Goal: Task Accomplishment & Management: Manage account settings

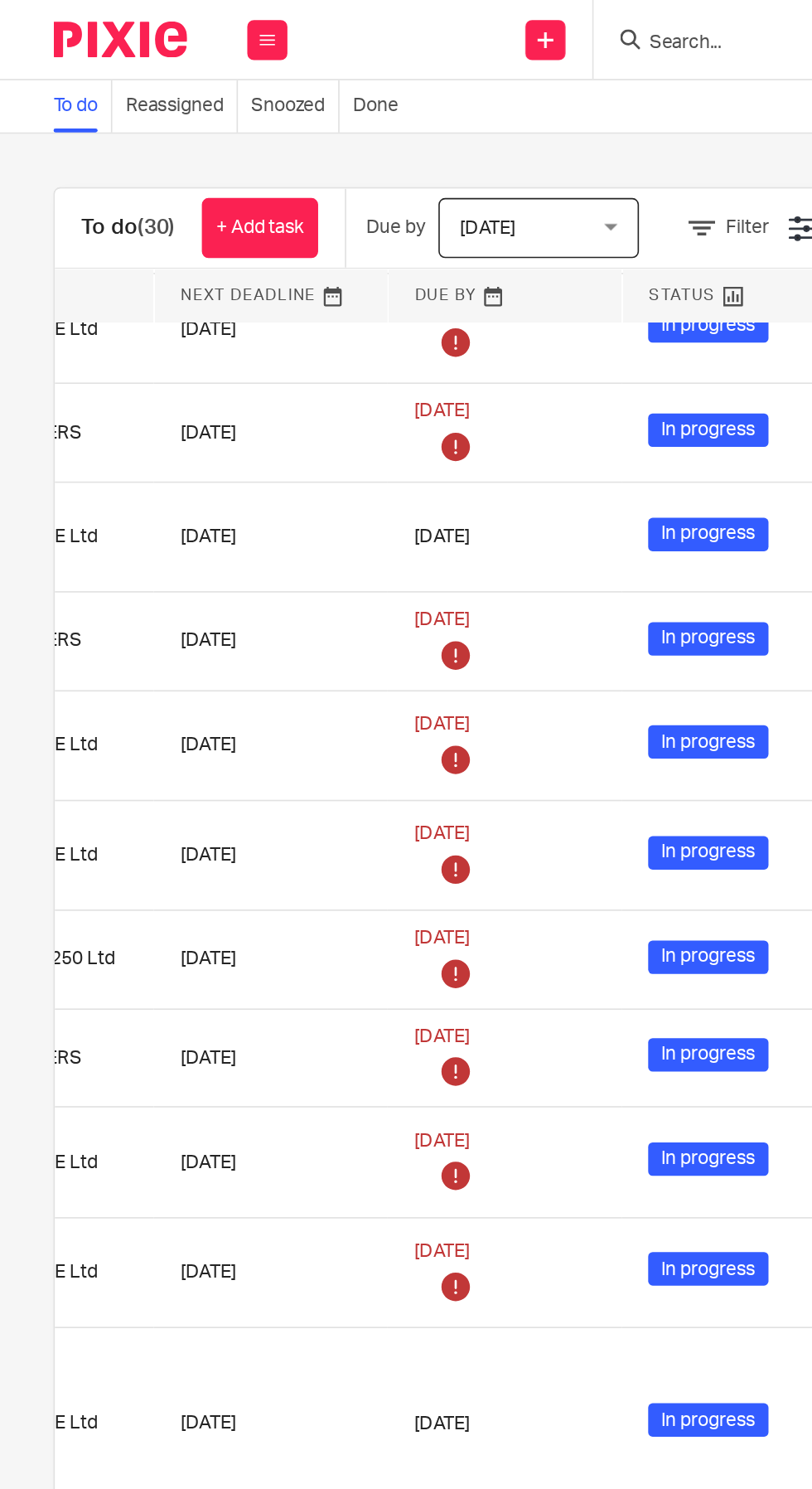
scroll to position [183, 317]
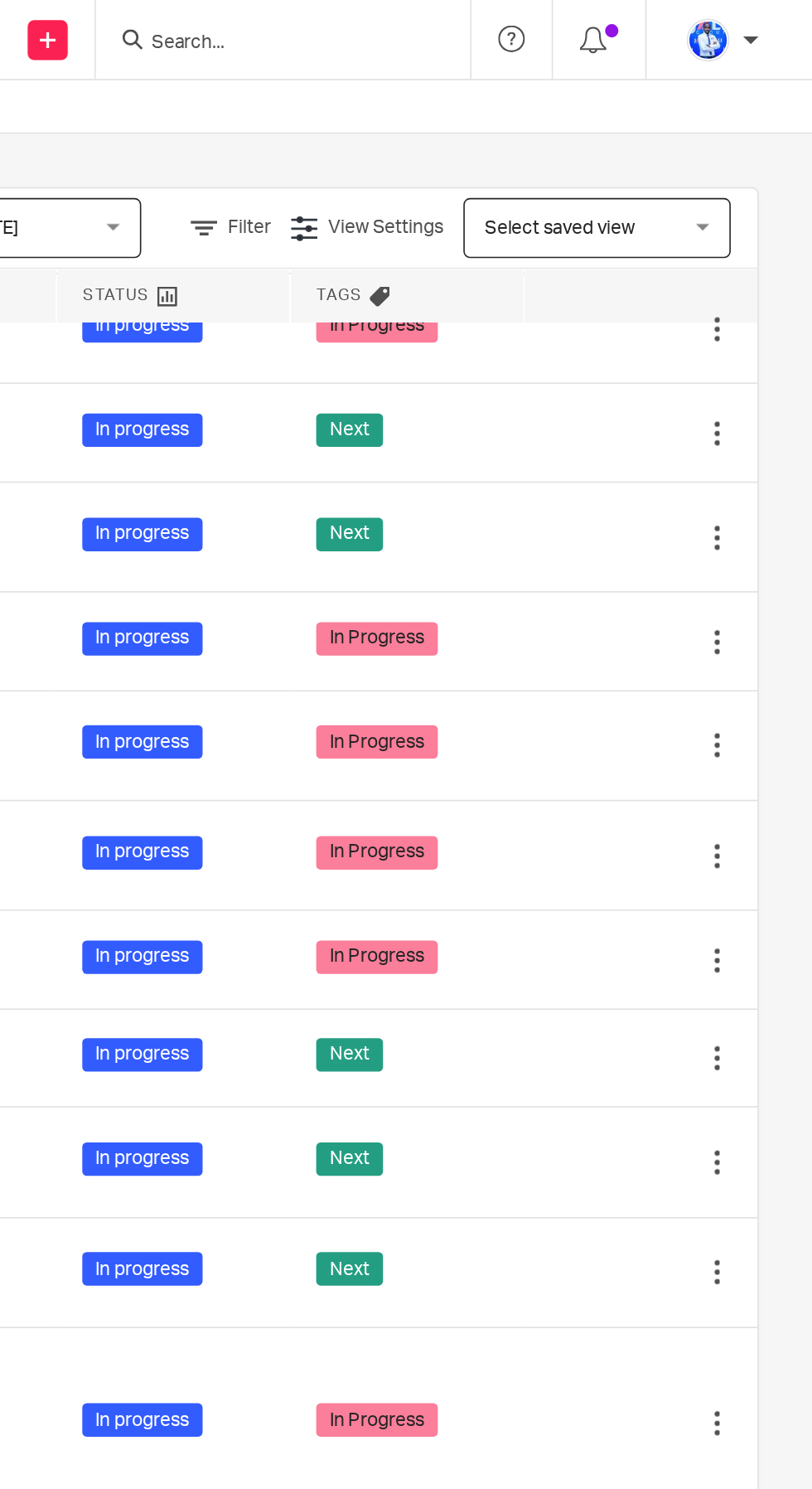
click at [622, 464] on td "In Progress" at bounding box center [561, 462] width 145 height 68
click at [666, 459] on icon at bounding box center [671, 463] width 17 height 17
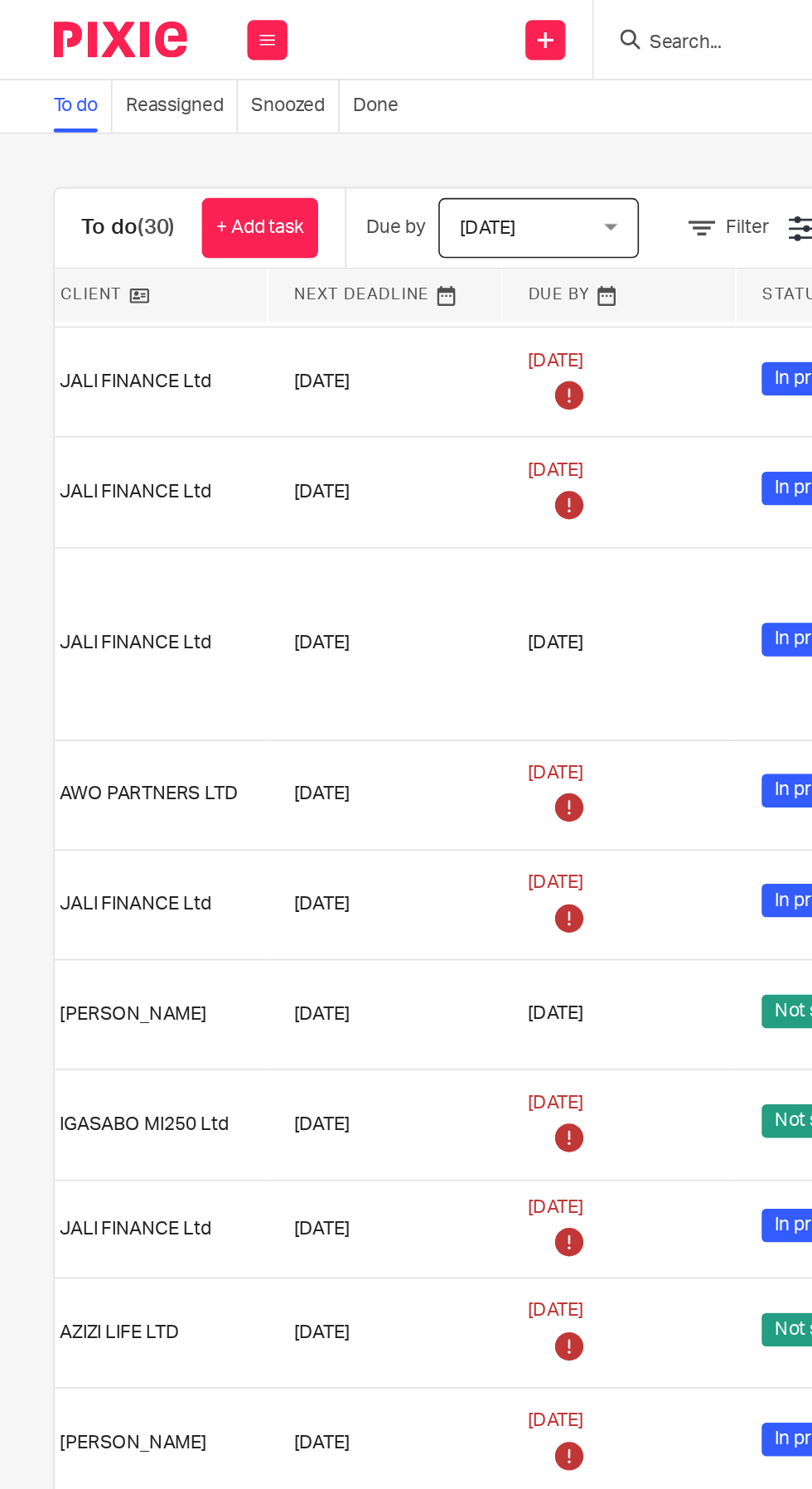
scroll to position [598, 317]
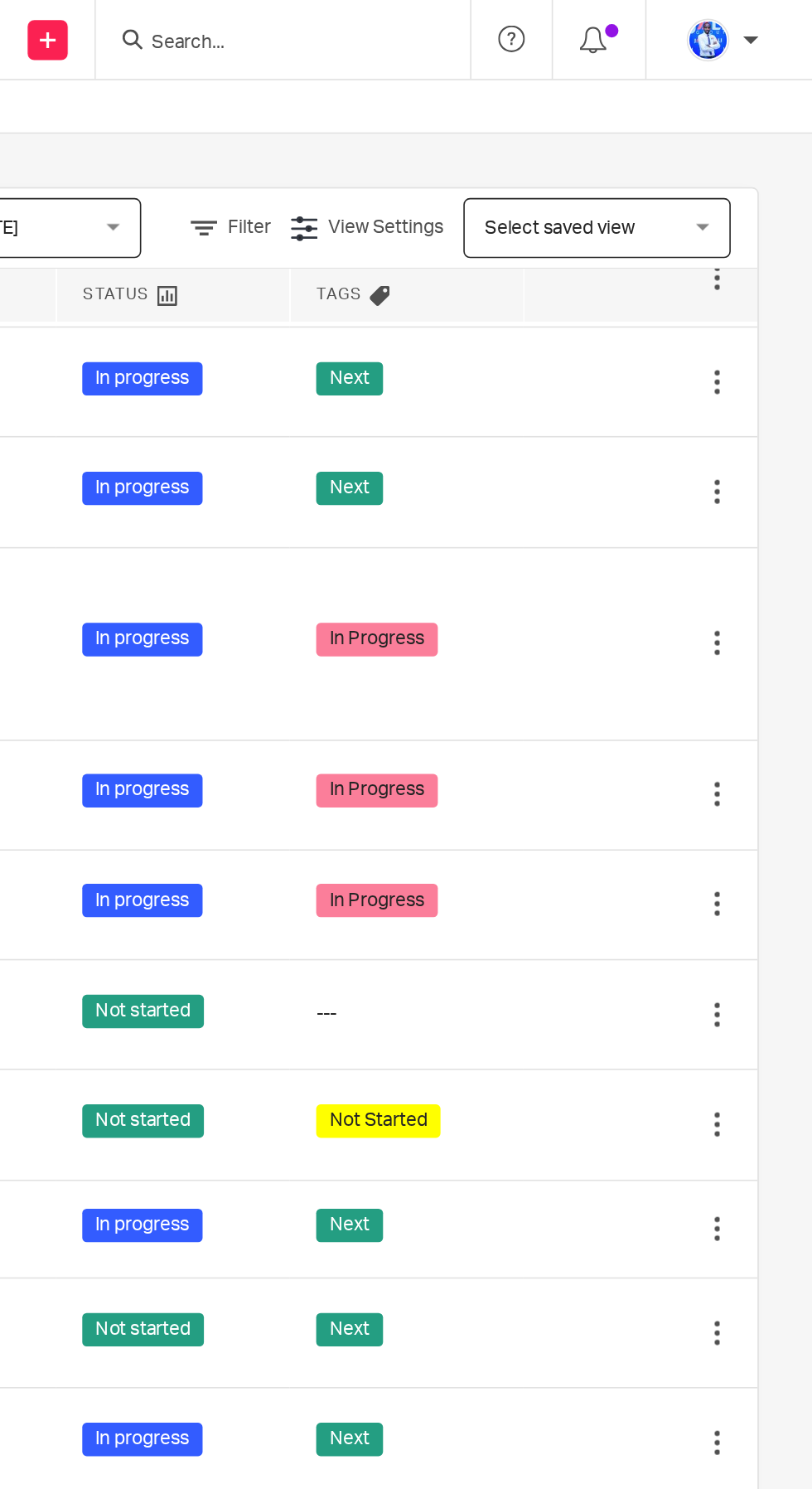
click at [669, 245] on icon at bounding box center [671, 237] width 17 height 17
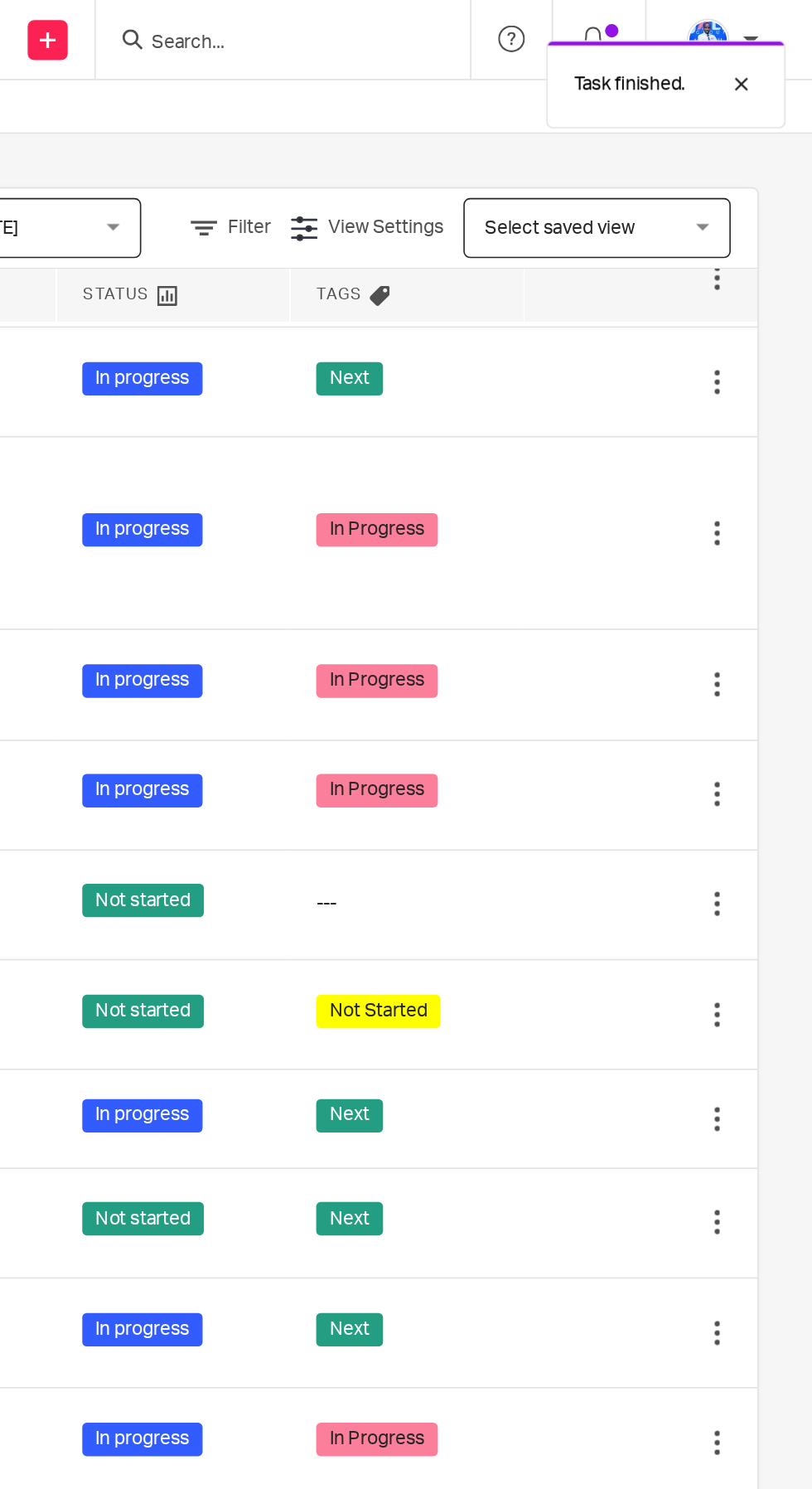
click at [585, 238] on div "Next" at bounding box center [561, 237] width 111 height 25
click at [664, 246] on icon at bounding box center [671, 237] width 17 height 17
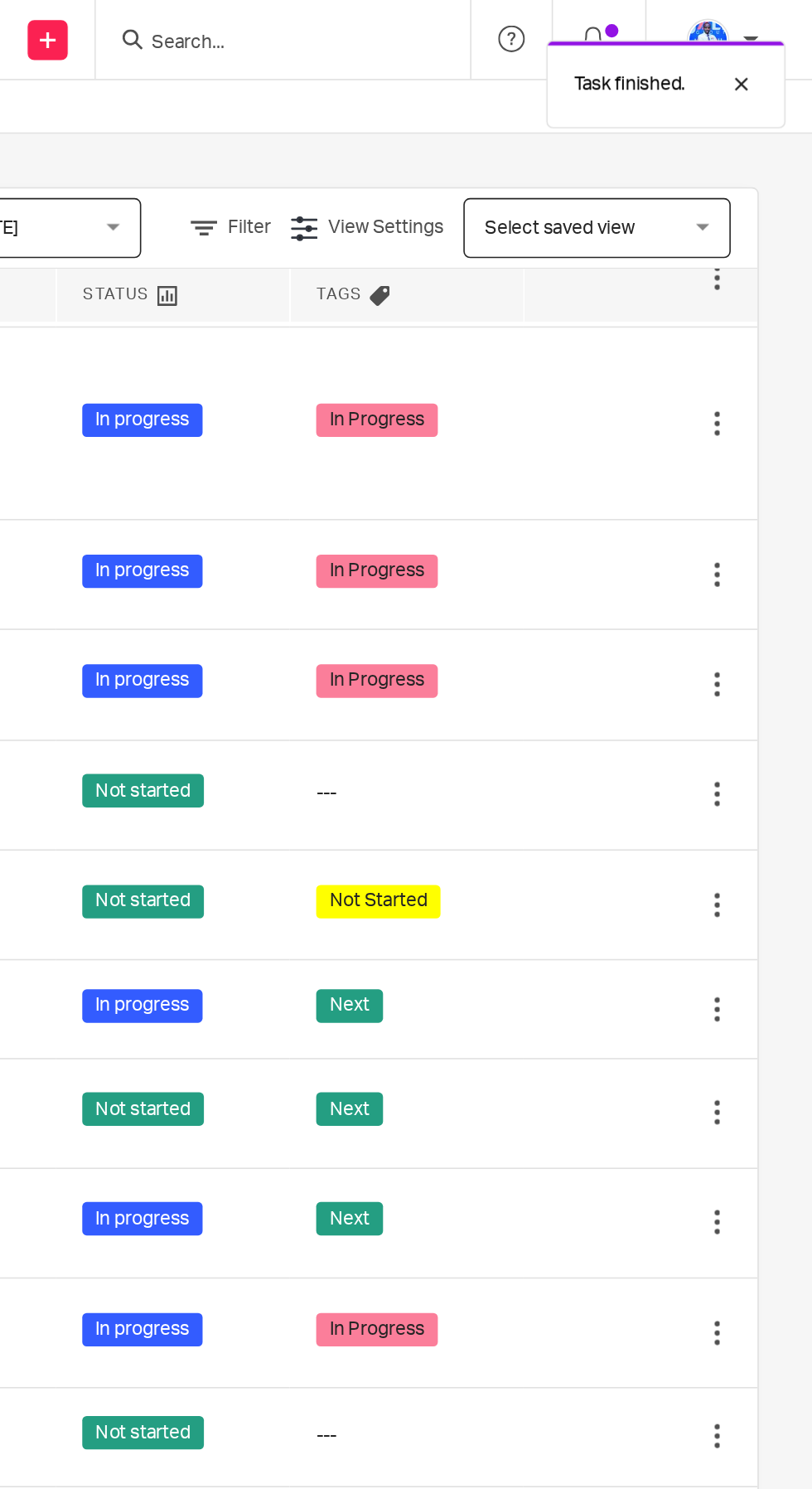
click at [613, 275] on div "In Progress" at bounding box center [561, 263] width 111 height 25
click at [671, 271] on icon at bounding box center [671, 263] width 17 height 17
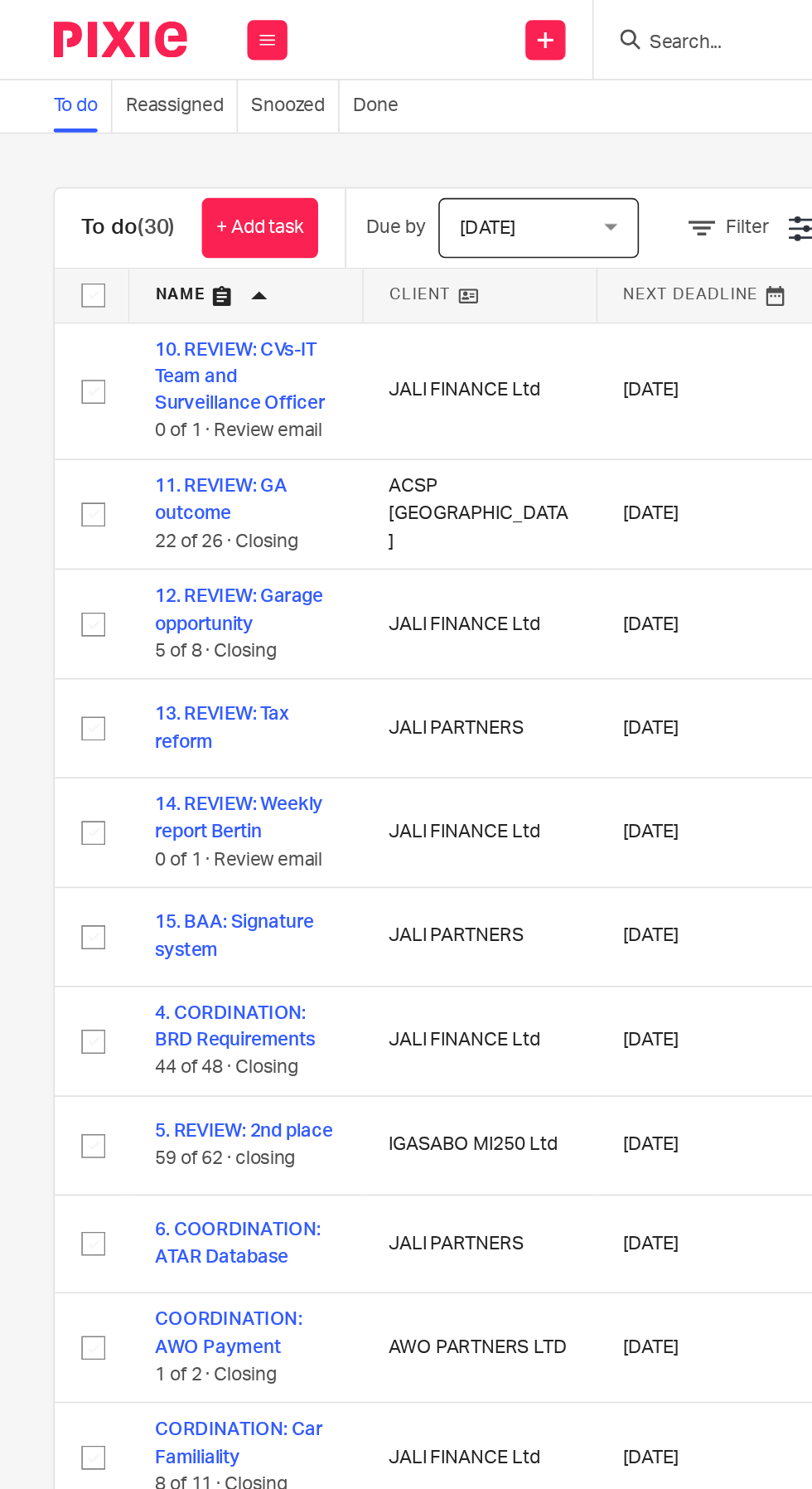
scroll to position [0, 0]
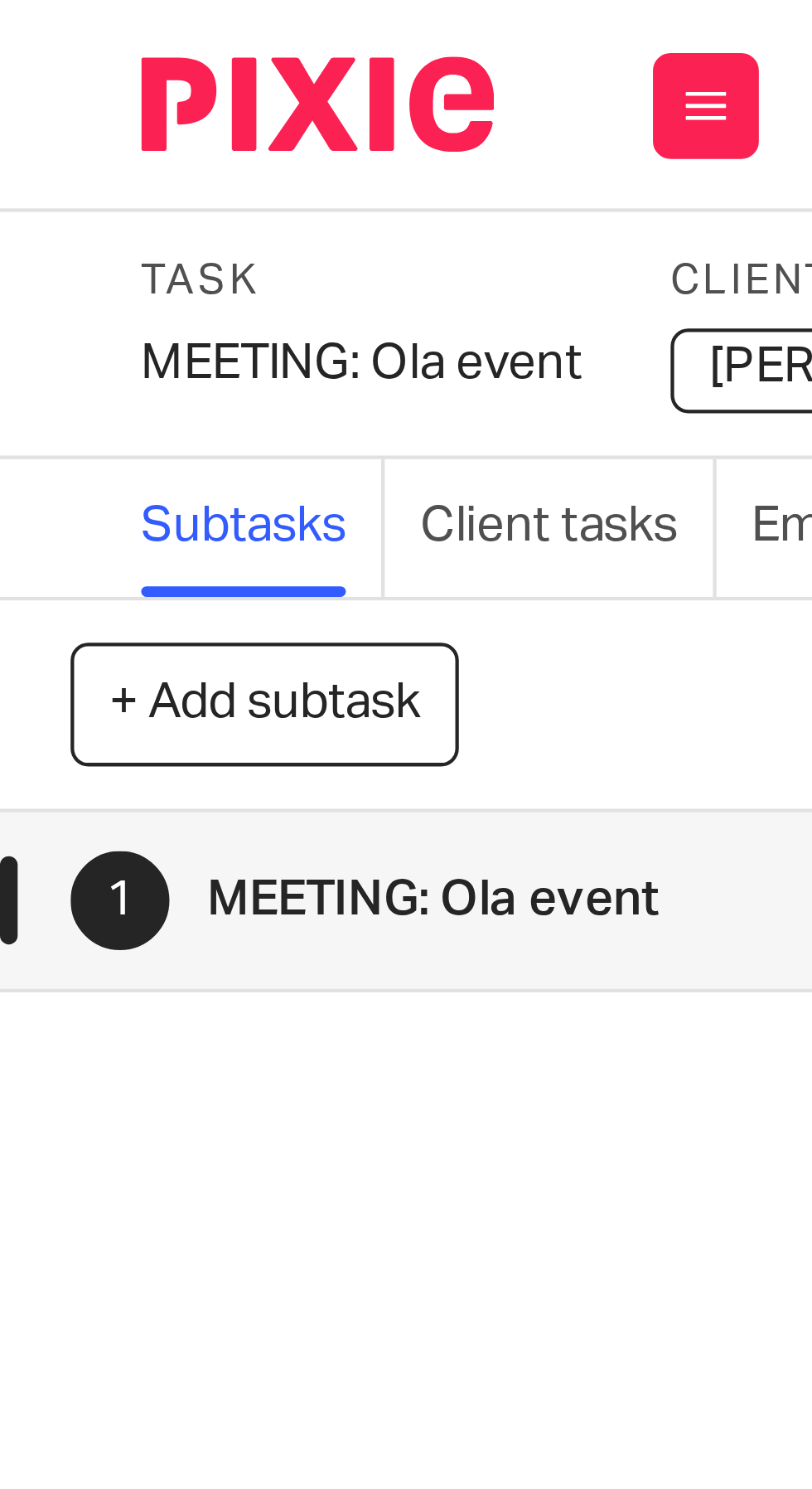
click at [52, 84] on div "MEETING: Ola event Save MEETING: Ola event" at bounding box center [85, 86] width 104 height 17
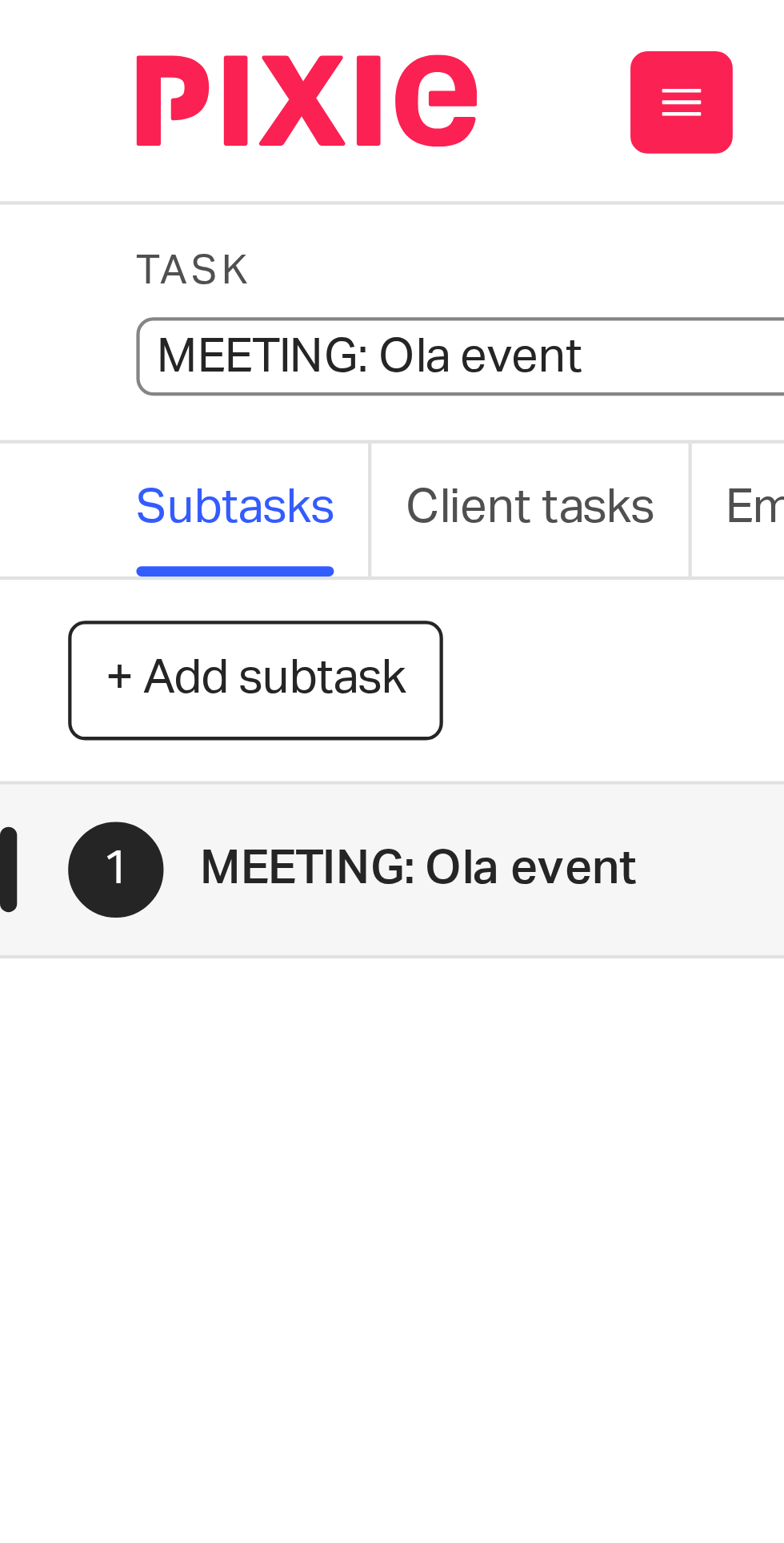
click at [60, 84] on input "MEETING: Ola event" at bounding box center [149, 84] width 235 height 18
click at [58, 84] on input "MEETING: Ola event" at bounding box center [149, 84] width 235 height 18
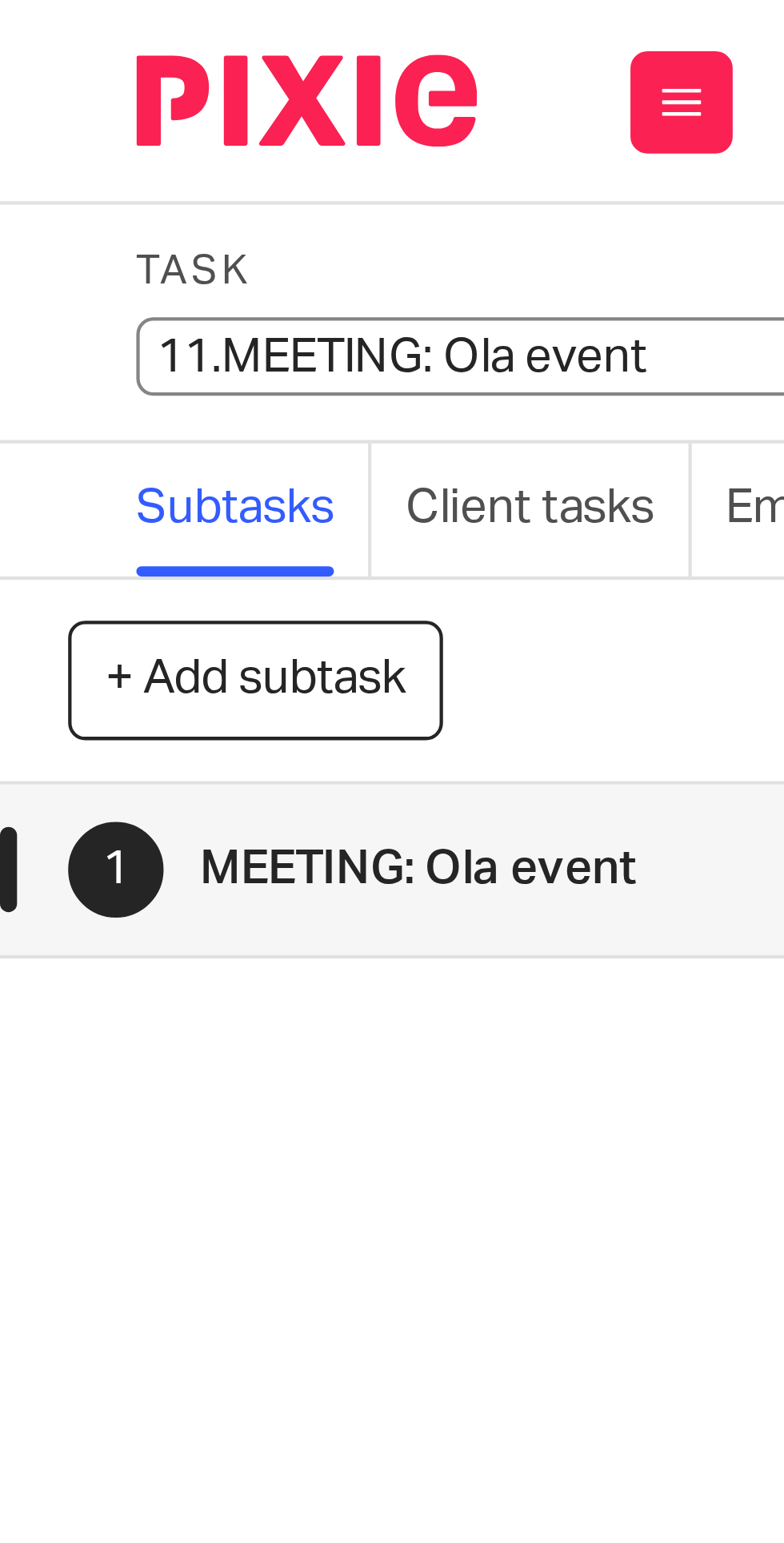
type input "11. MEETING: Ola event"
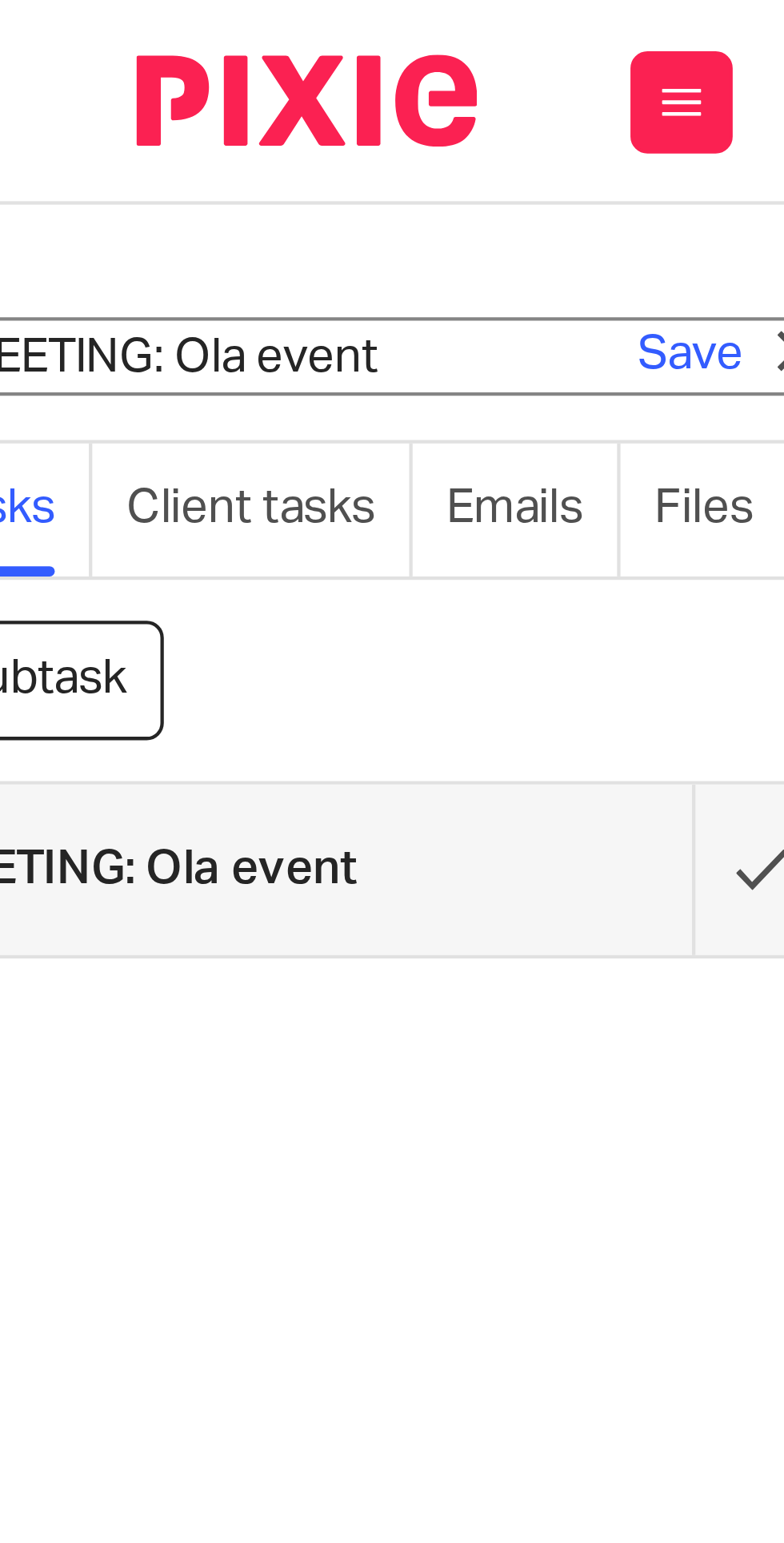
scroll to position [0, 90]
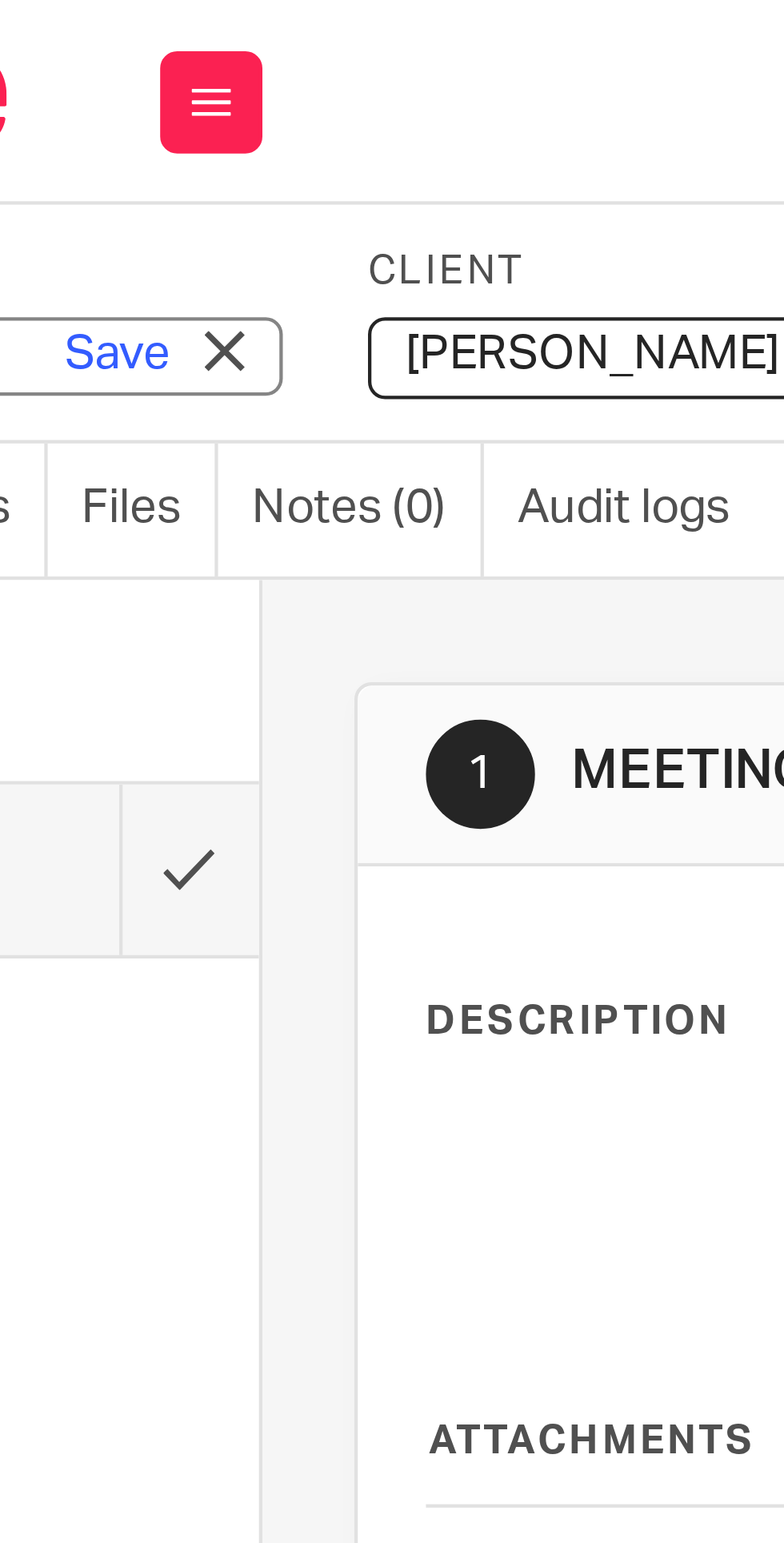
click at [137, 82] on link "Save" at bounding box center [137, 84] width 25 height 16
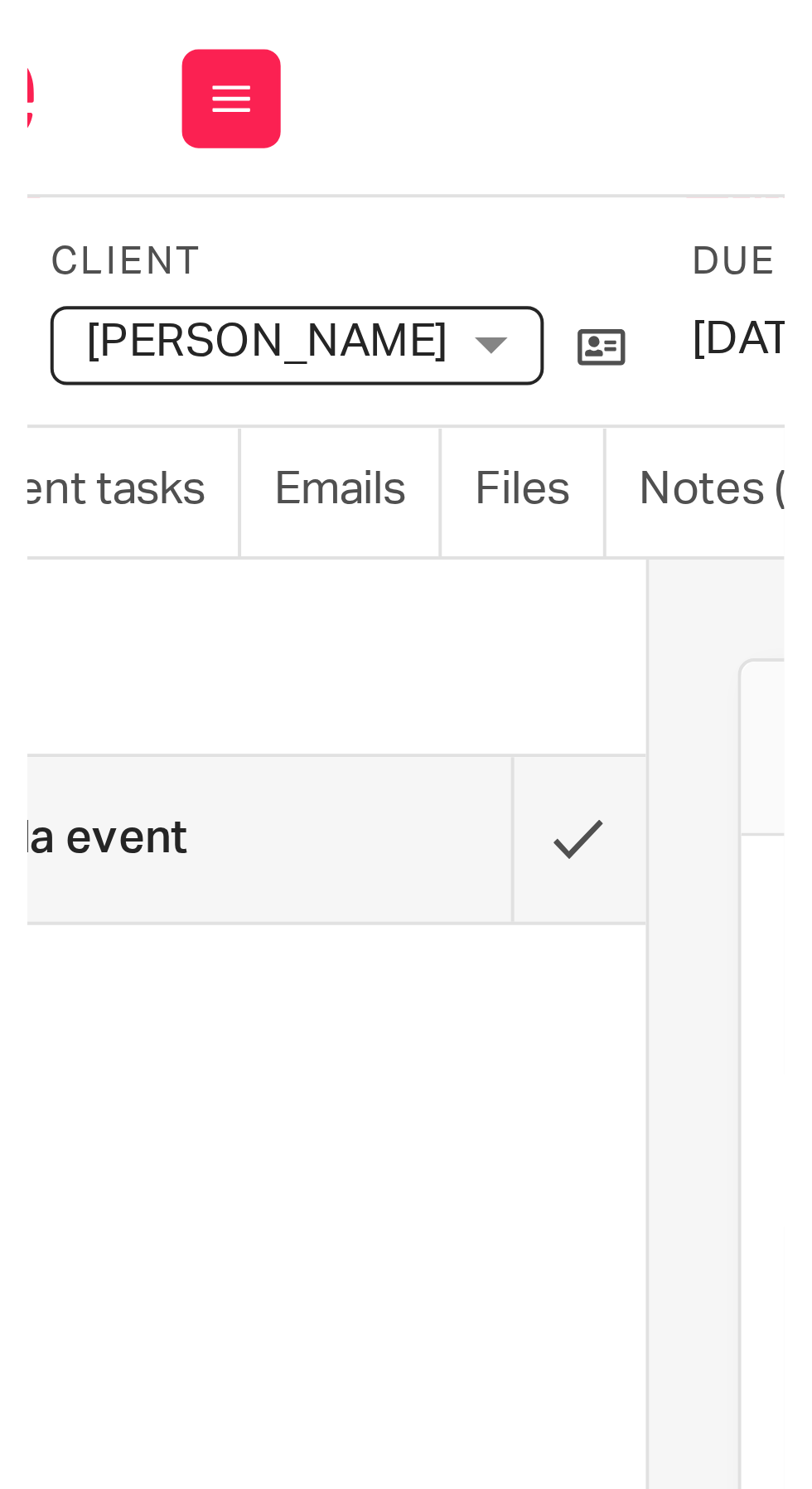
scroll to position [0, 0]
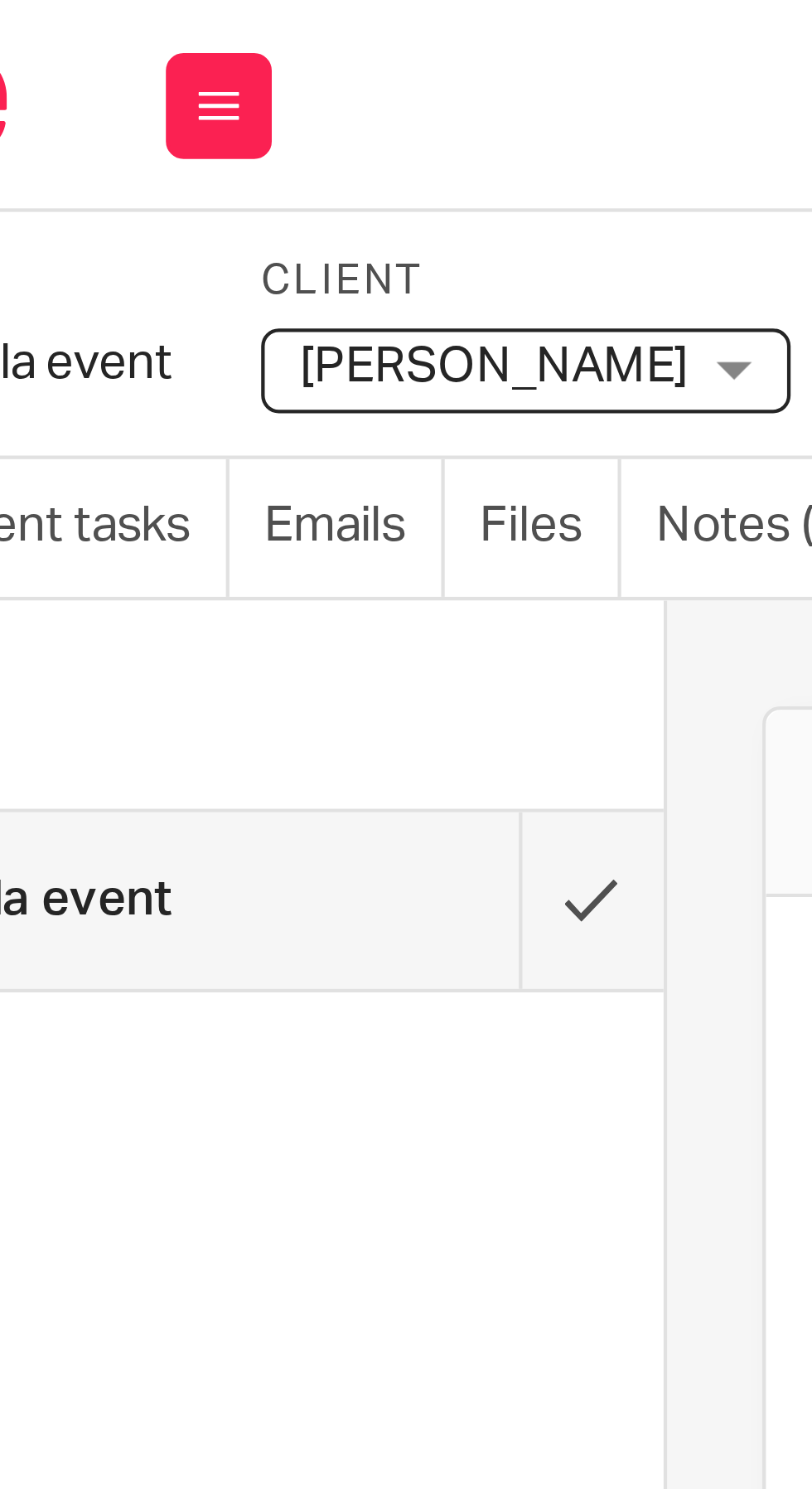
click at [226, 87] on span "[PERSON_NAME]" at bounding box center [230, 87] width 92 height 12
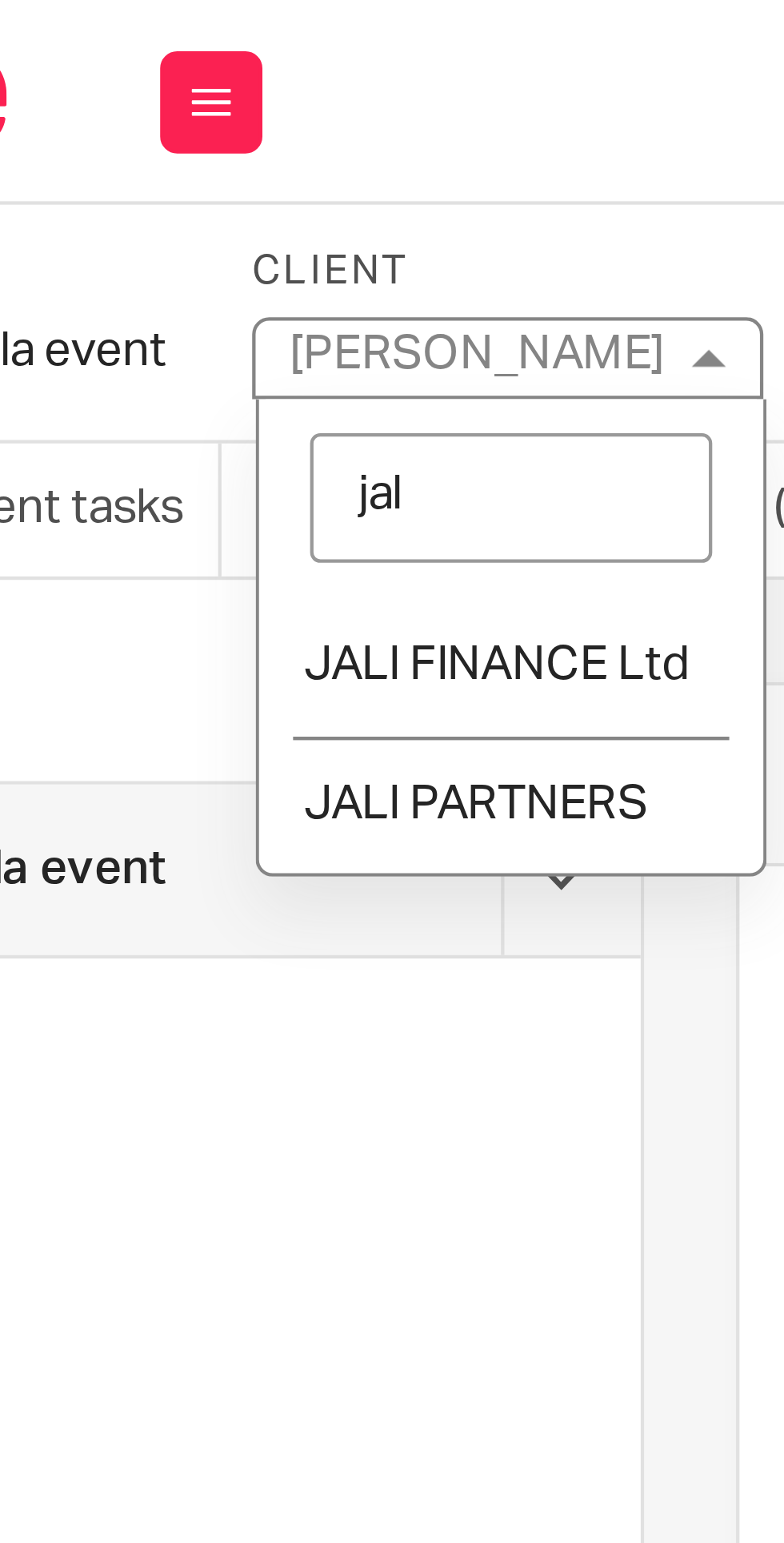
type input "jali"
click at [235, 183] on span "JALI PARTNERS" at bounding box center [222, 189] width 81 height 11
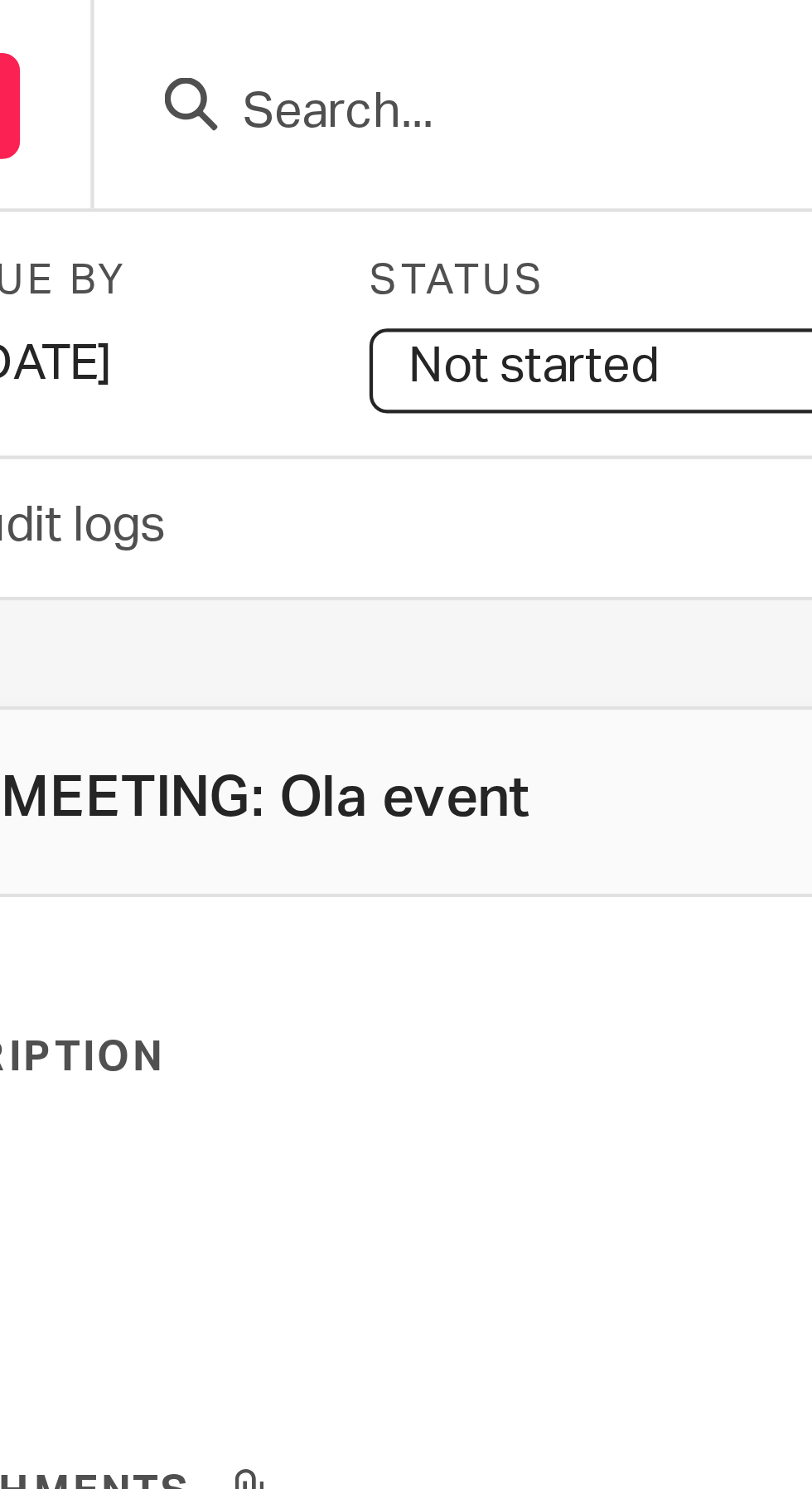
click at [491, 89] on span "Not started" at bounding box center [471, 87] width 59 height 12
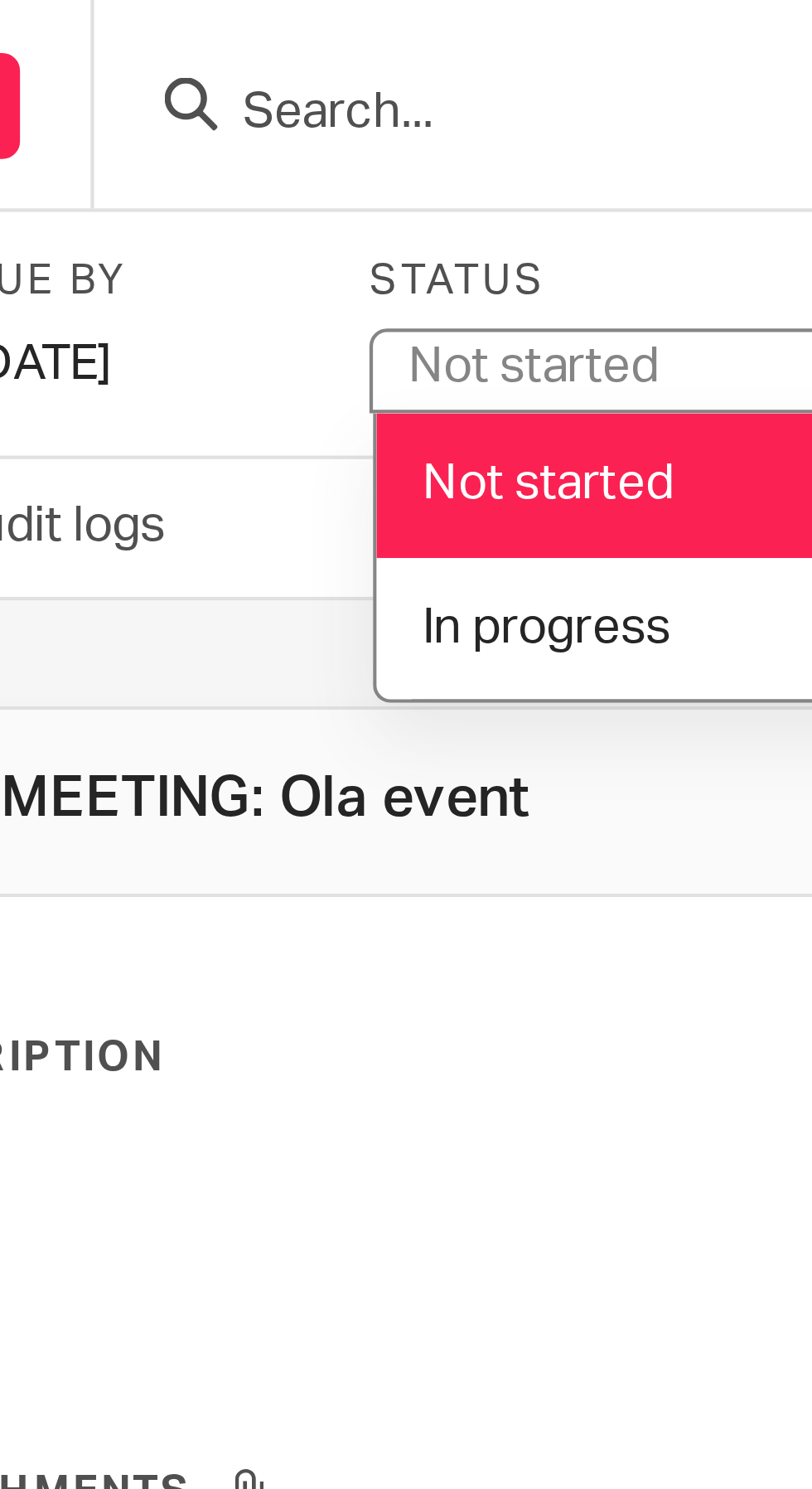
click at [476, 149] on span "In progress" at bounding box center [474, 147] width 58 height 12
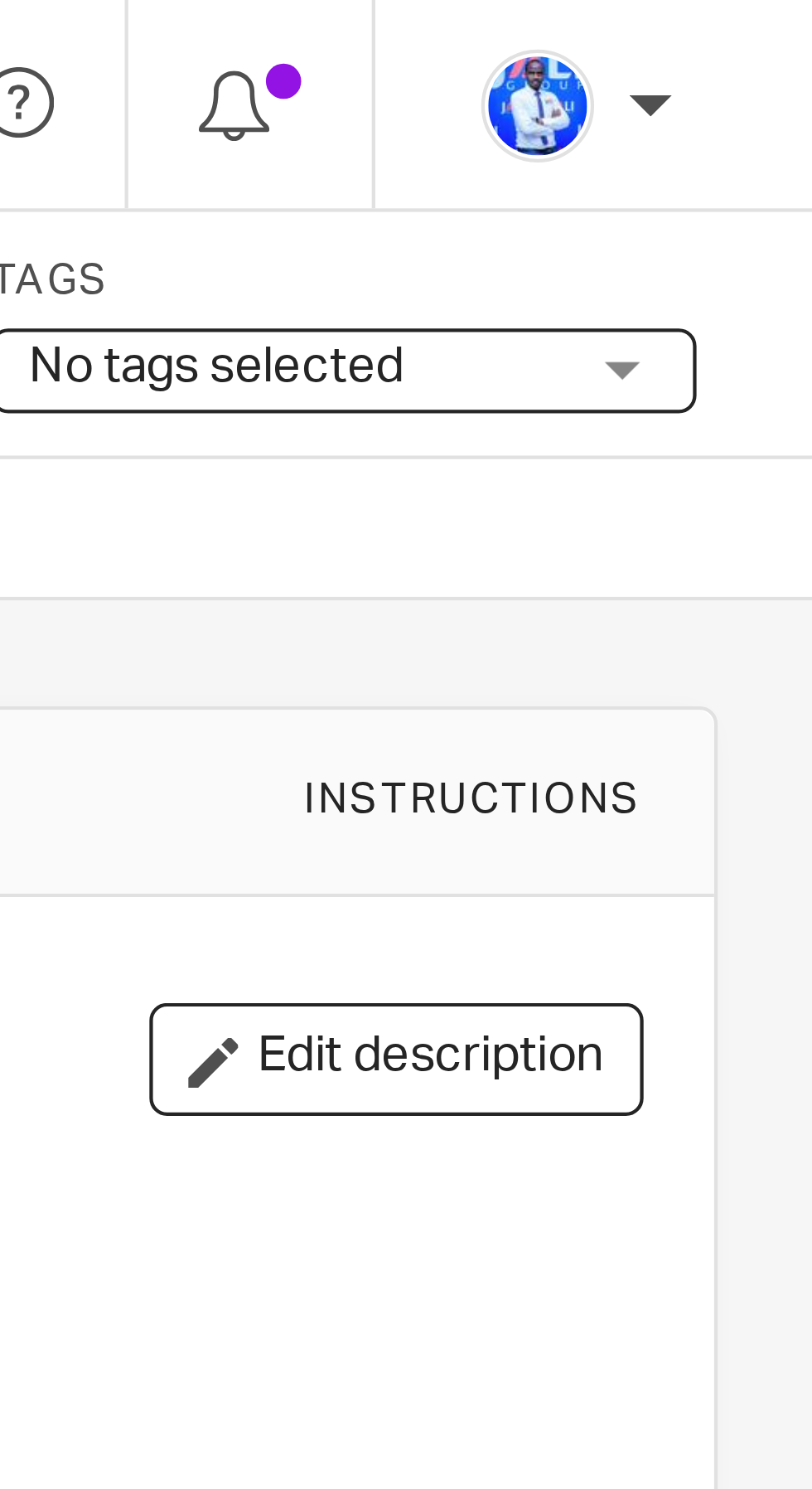
click at [731, 86] on span "No tags selected" at bounding box center [690, 87] width 124 height 17
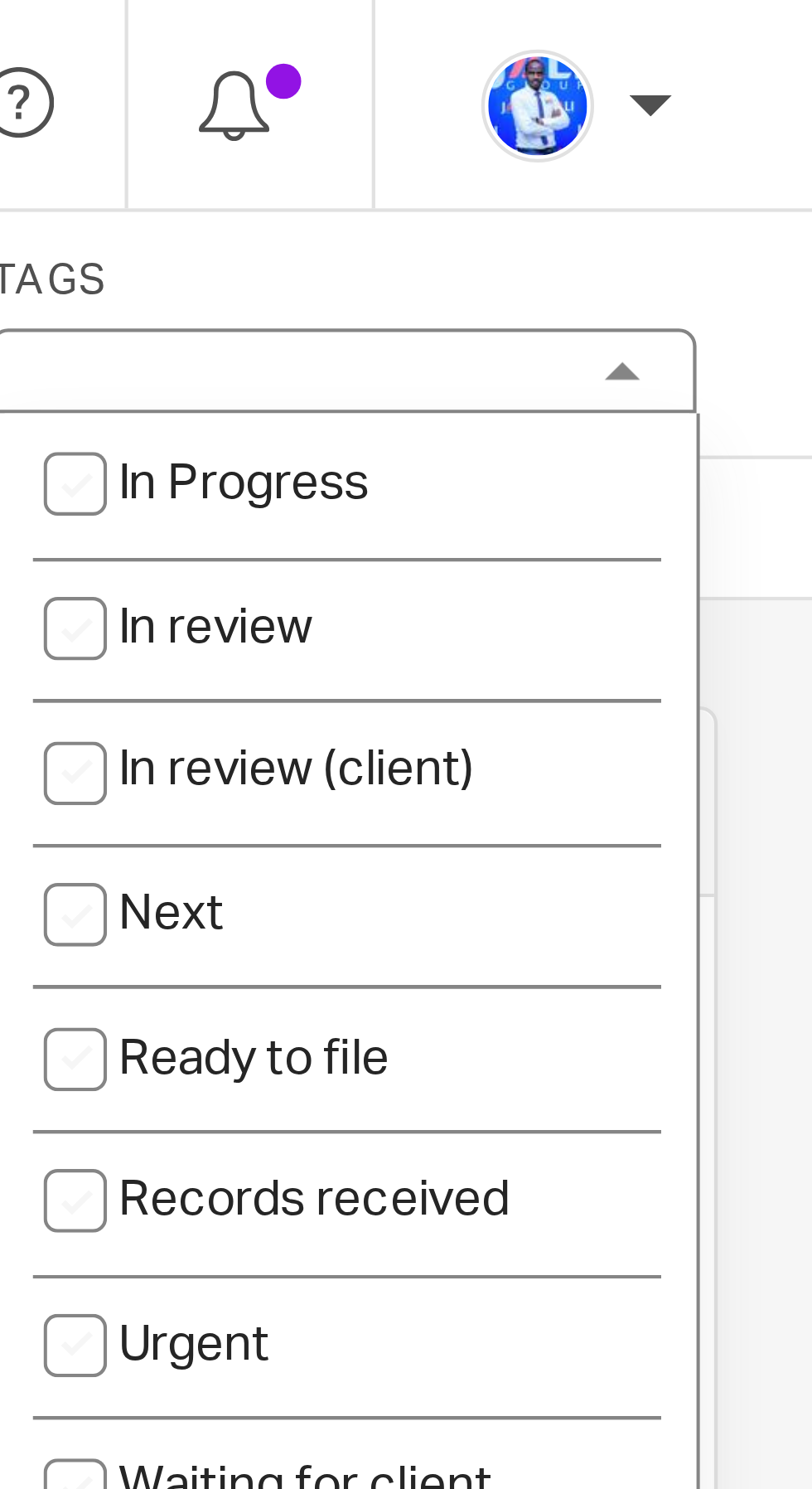
click at [694, 217] on li "Next" at bounding box center [702, 215] width 164 height 34
checkbox input "true"
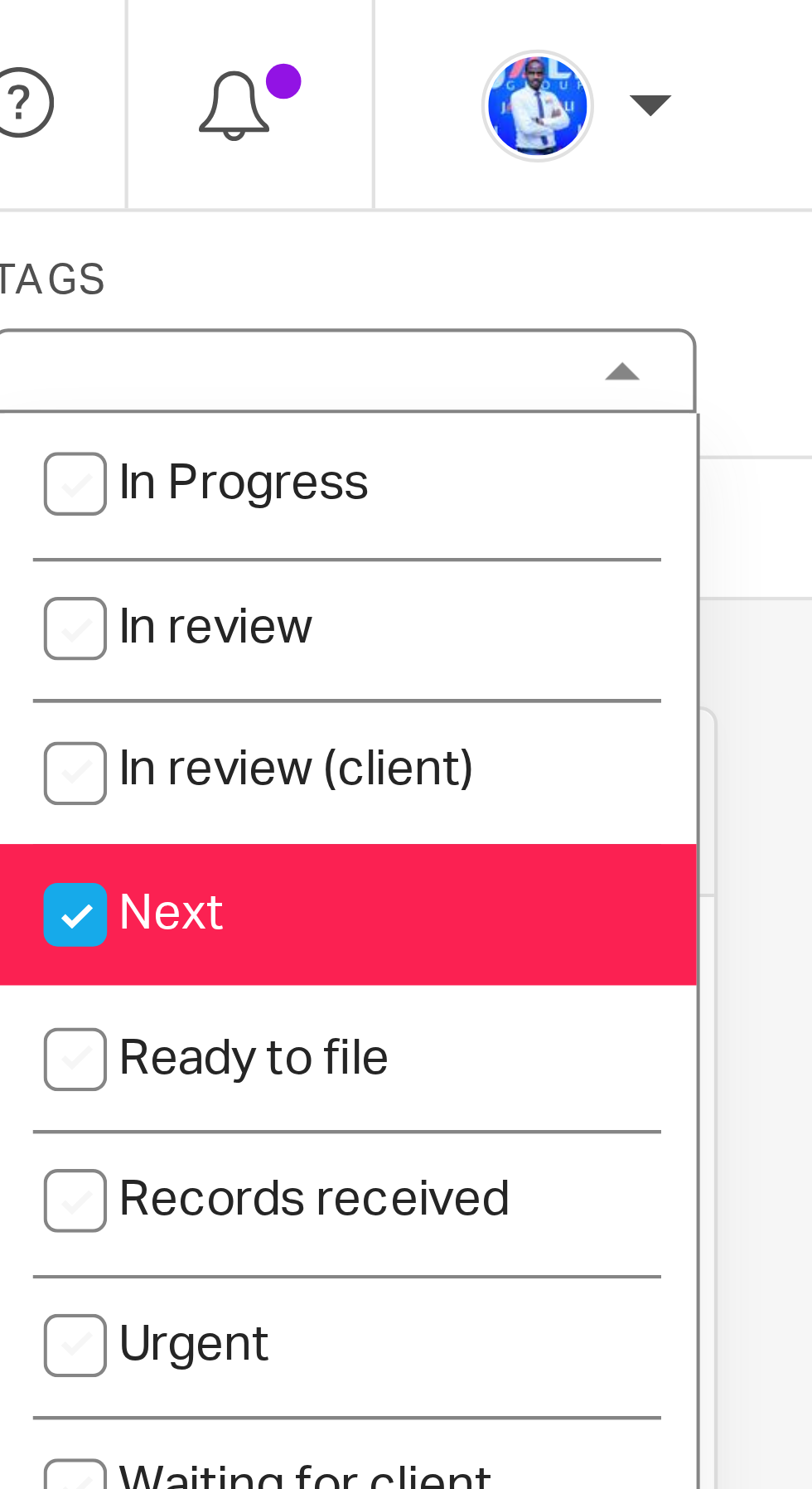
click at [758, 52] on div "Task 11. MEETING: Ola event Save 11. MEETING: Ola event 0 /1 Client JALI PARTNE…" at bounding box center [406, 79] width 812 height 58
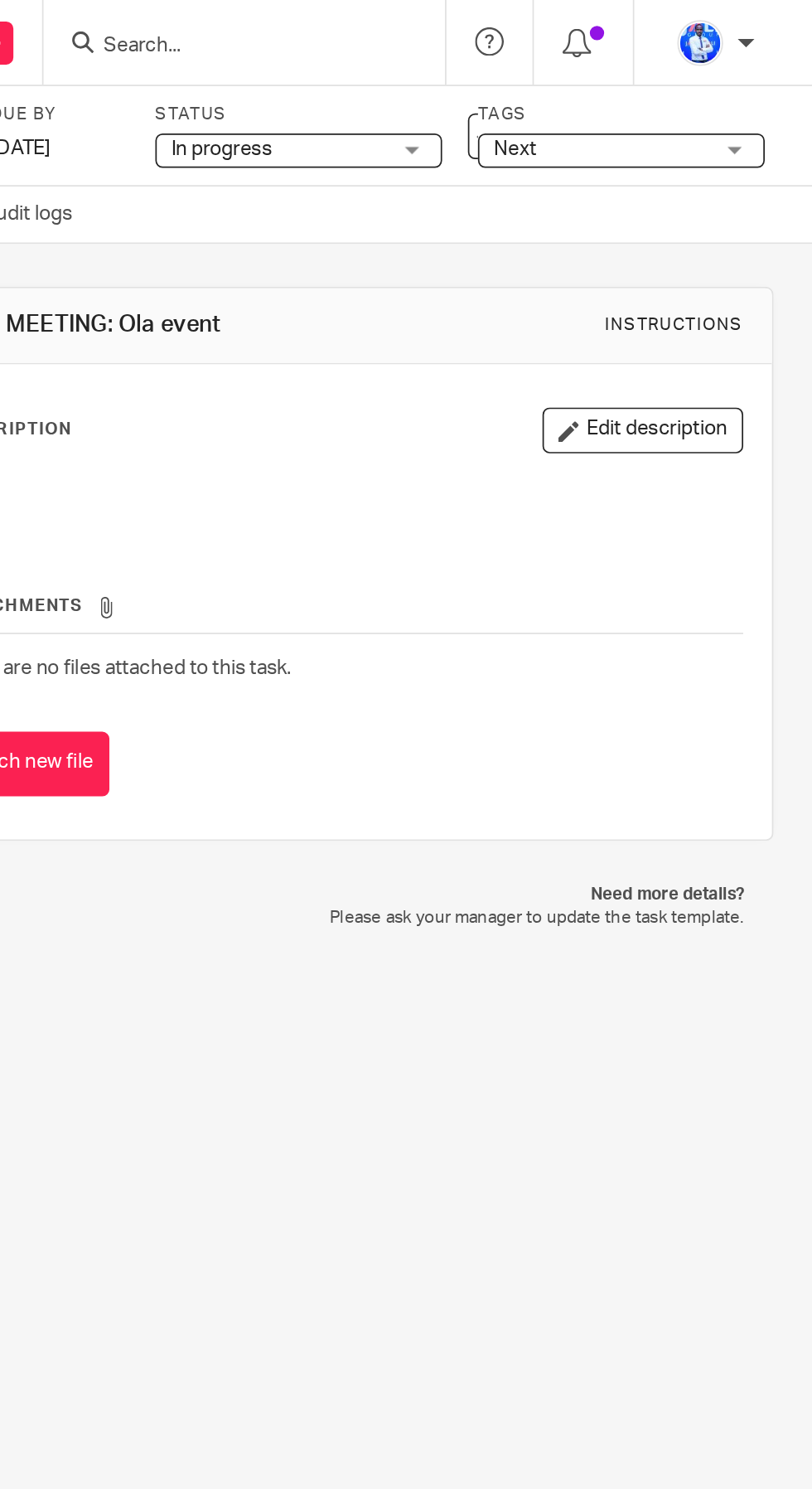
click at [626, 65] on label "Tags" at bounding box center [701, 67] width 166 height 13
click at [626, 66] on label "Tags" at bounding box center [701, 67] width 166 height 13
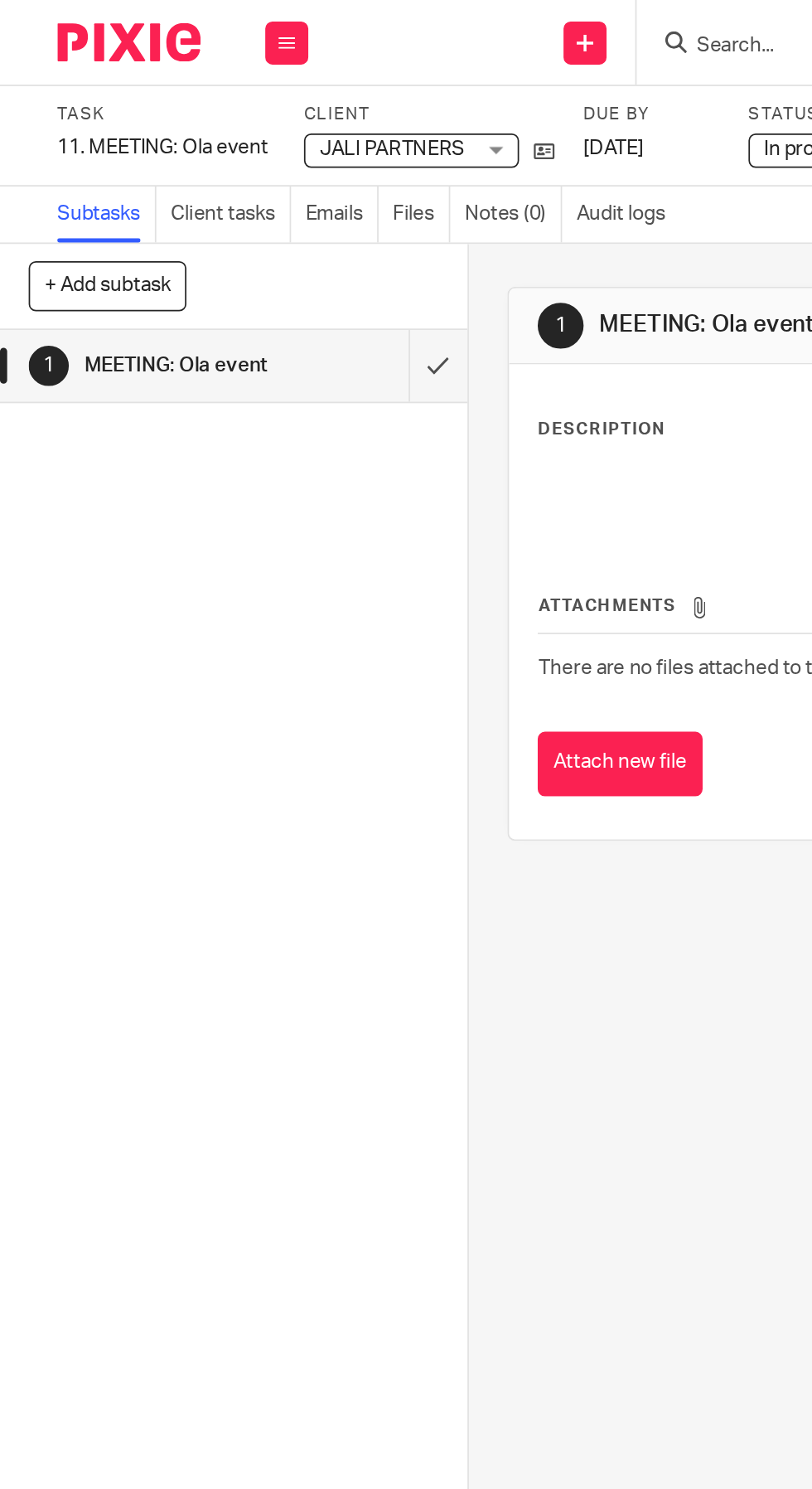
click at [249, 211] on input "submit" at bounding box center [135, 211] width 270 height 42
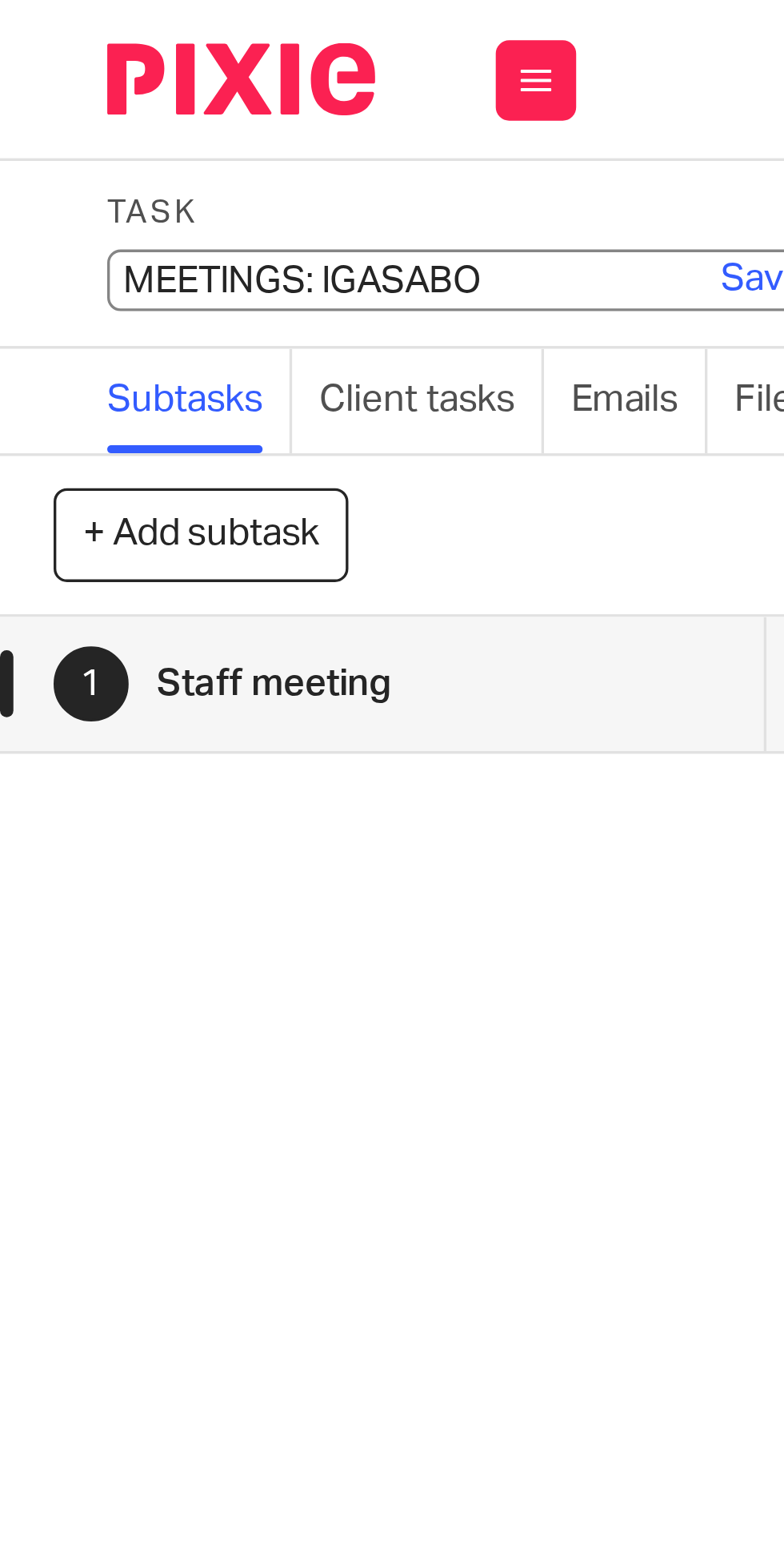
click at [62, 83] on input "MEETINGS: IGASABO" at bounding box center [149, 84] width 235 height 18
click at [67, 84] on input "MEETINGS: IGASABO" at bounding box center [149, 84] width 235 height 18
type input "10. MEETINGS: IGASABO"
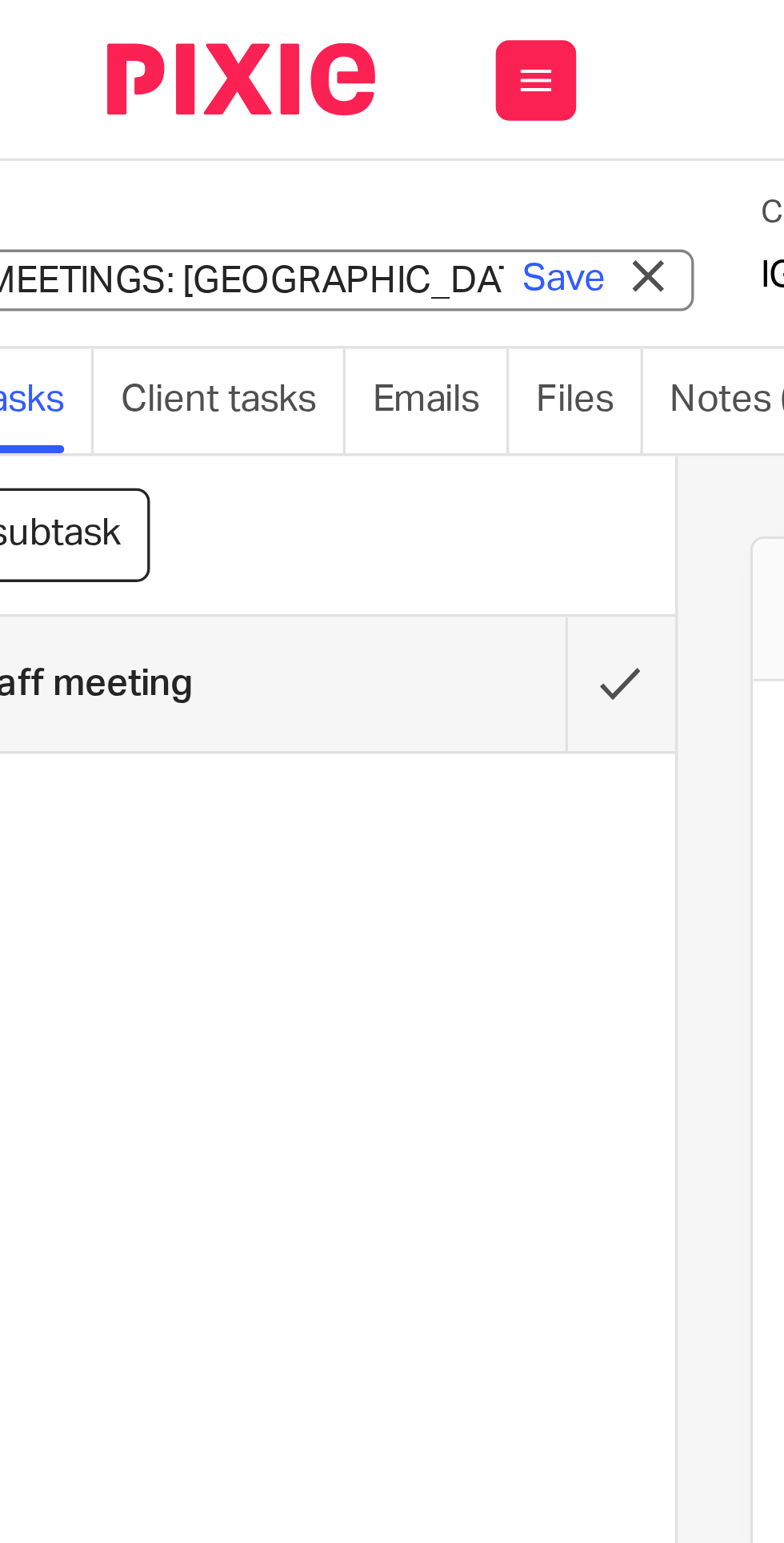
scroll to position [0, 64]
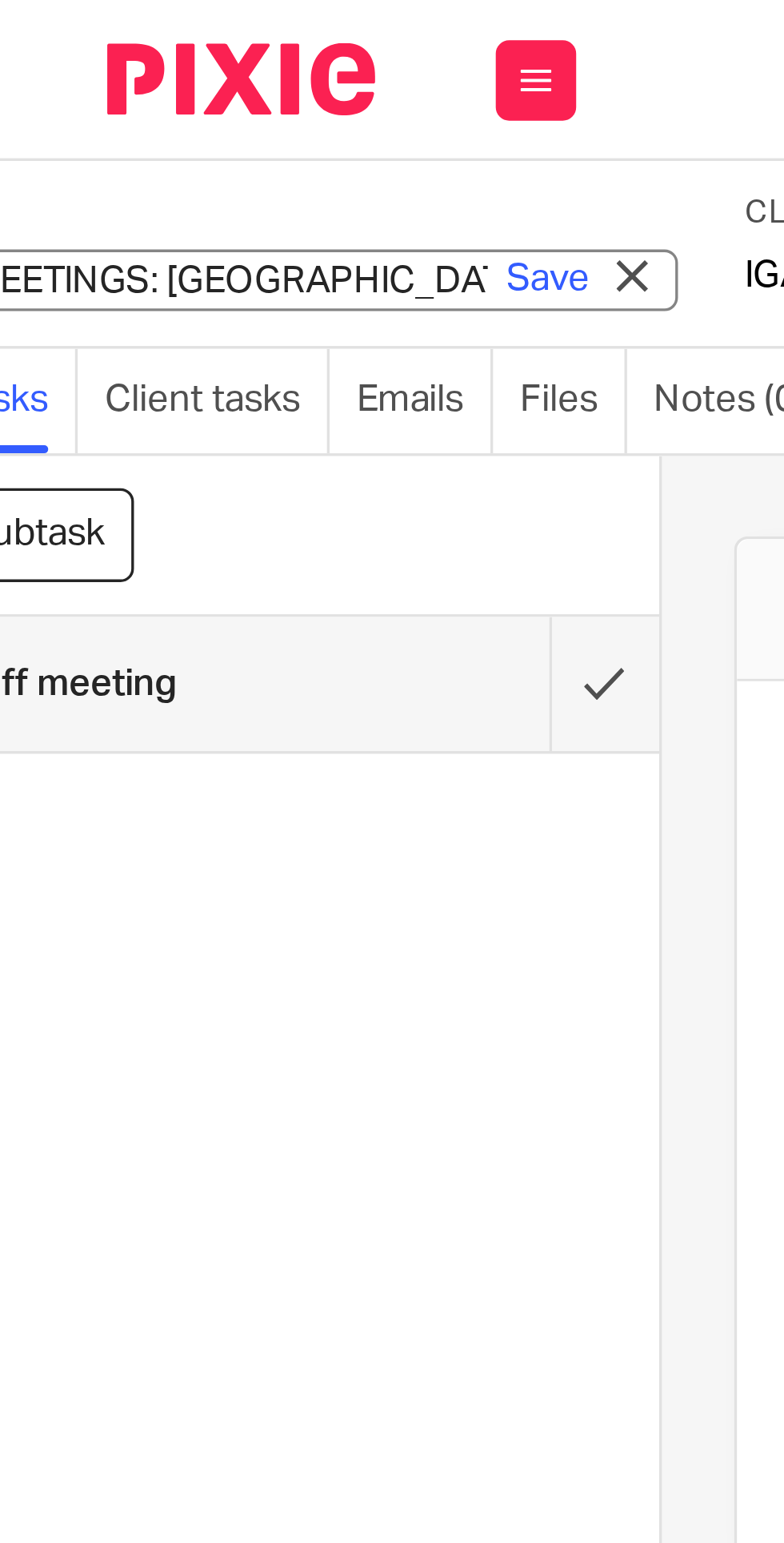
click at [169, 80] on link "Save" at bounding box center [163, 84] width 25 height 16
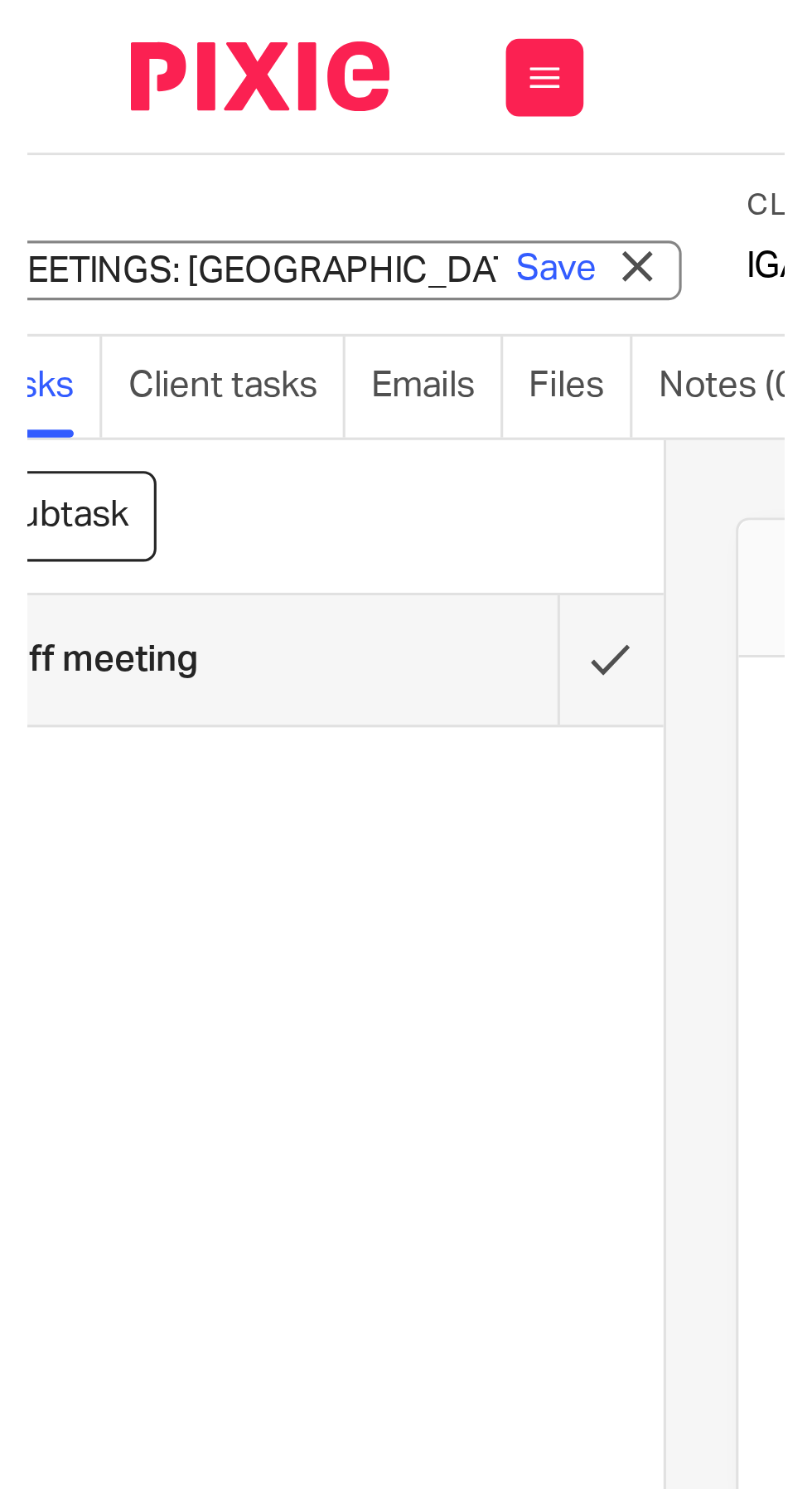
scroll to position [0, 0]
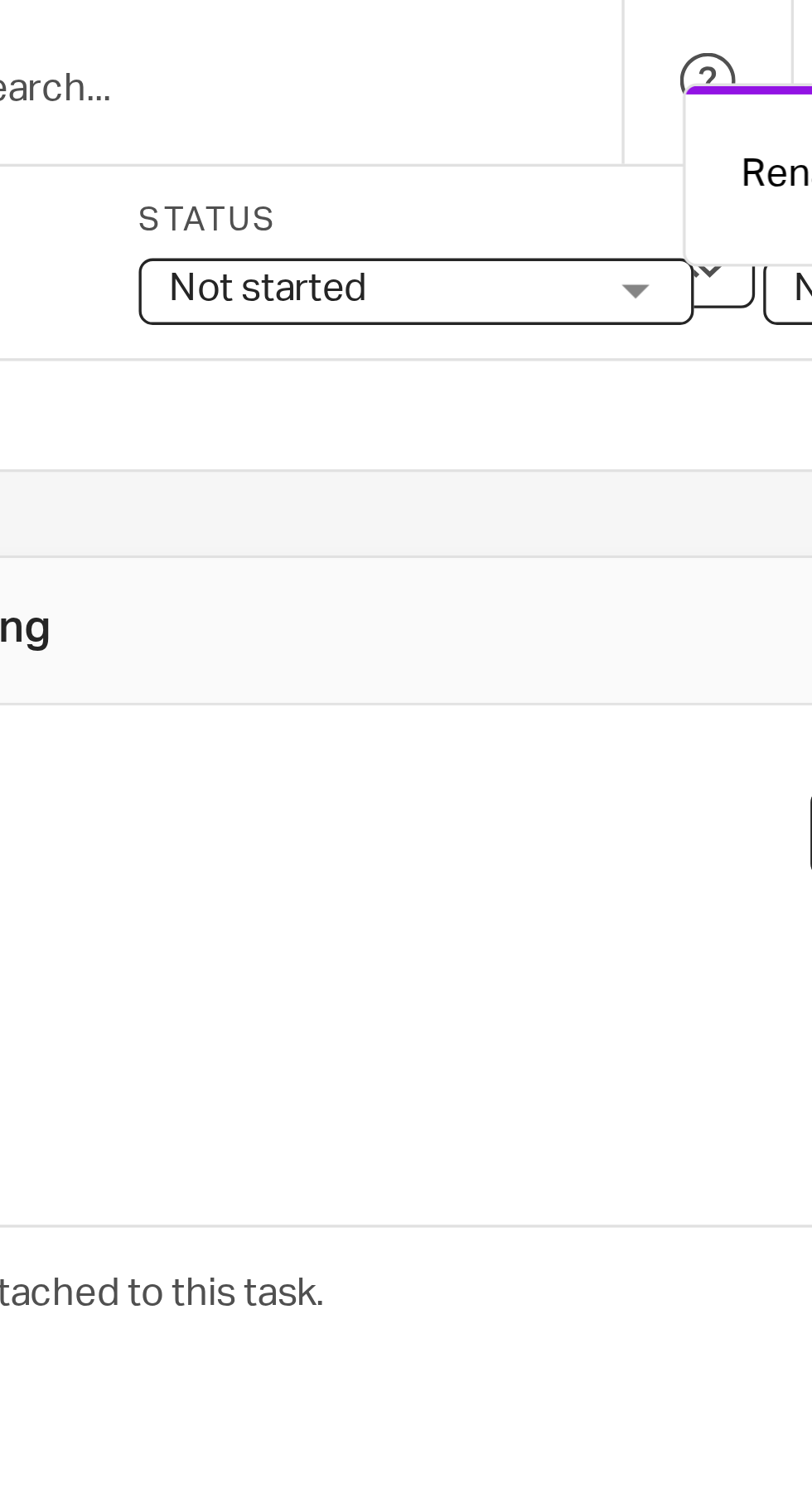
click at [551, 83] on span "Not started" at bounding box center [527, 87] width 124 height 17
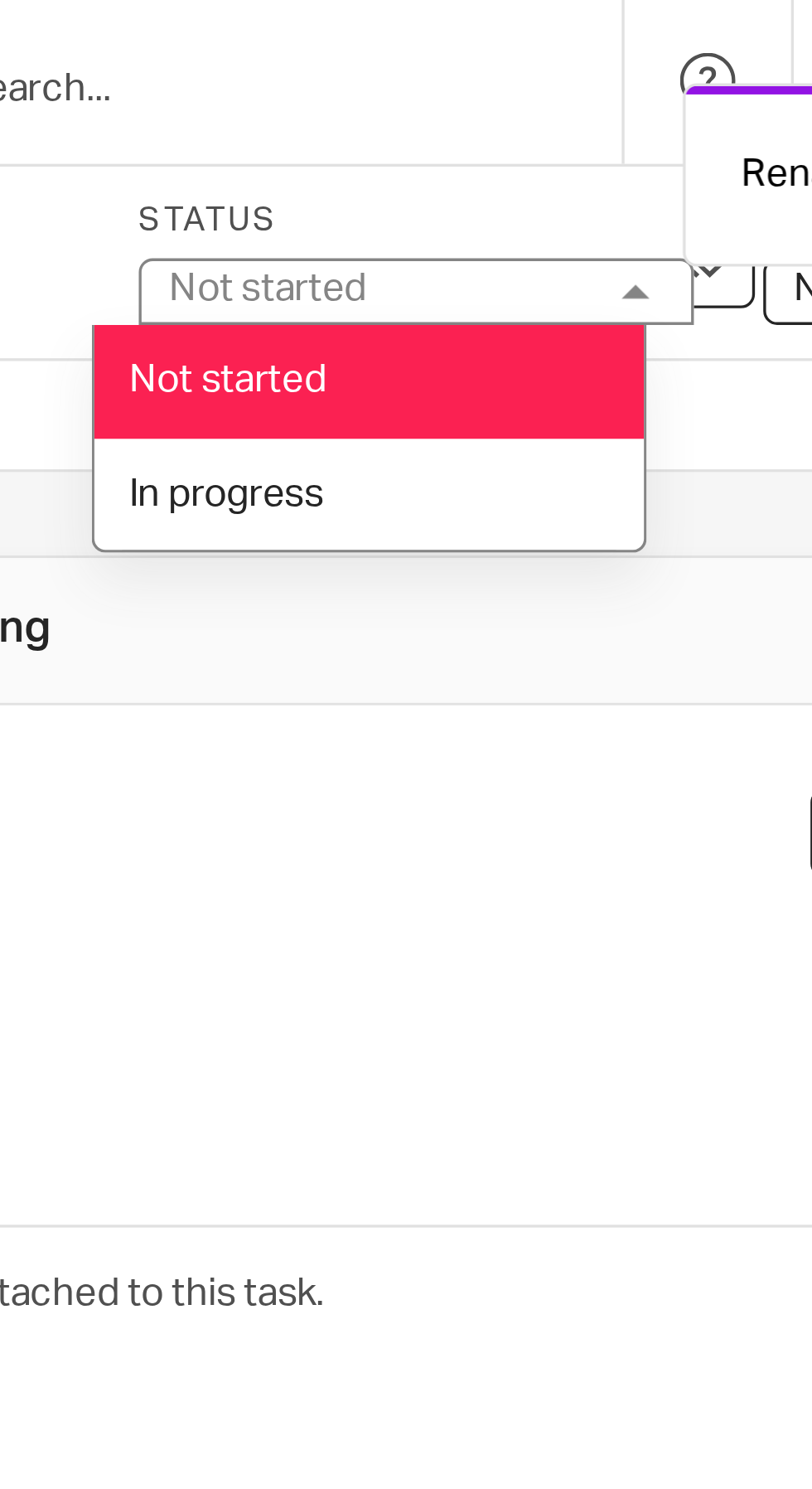
click at [535, 151] on li "In progress" at bounding box center [524, 147] width 164 height 34
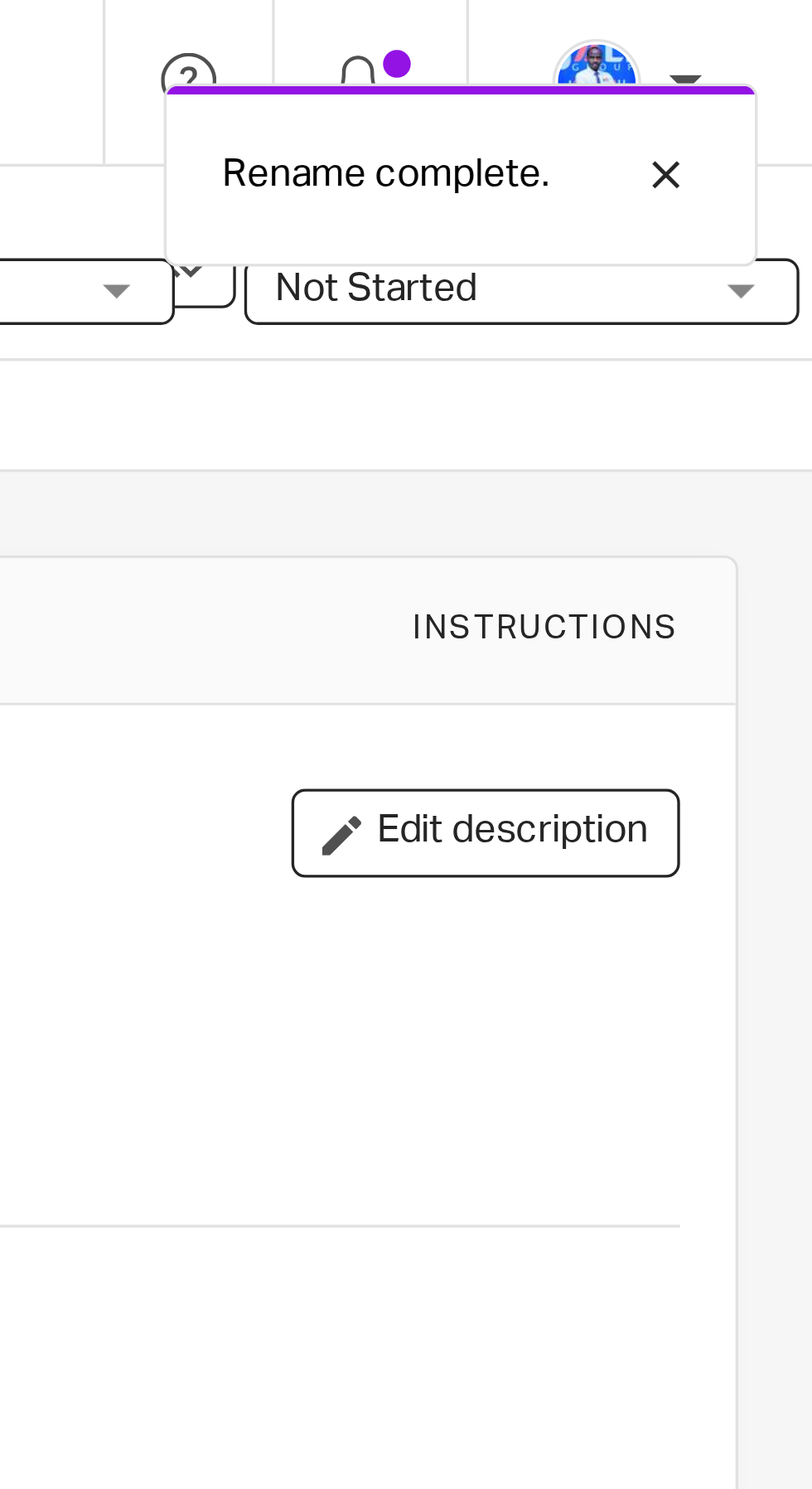
click at [731, 87] on span "Not Started" at bounding box center [713, 87] width 124 height 17
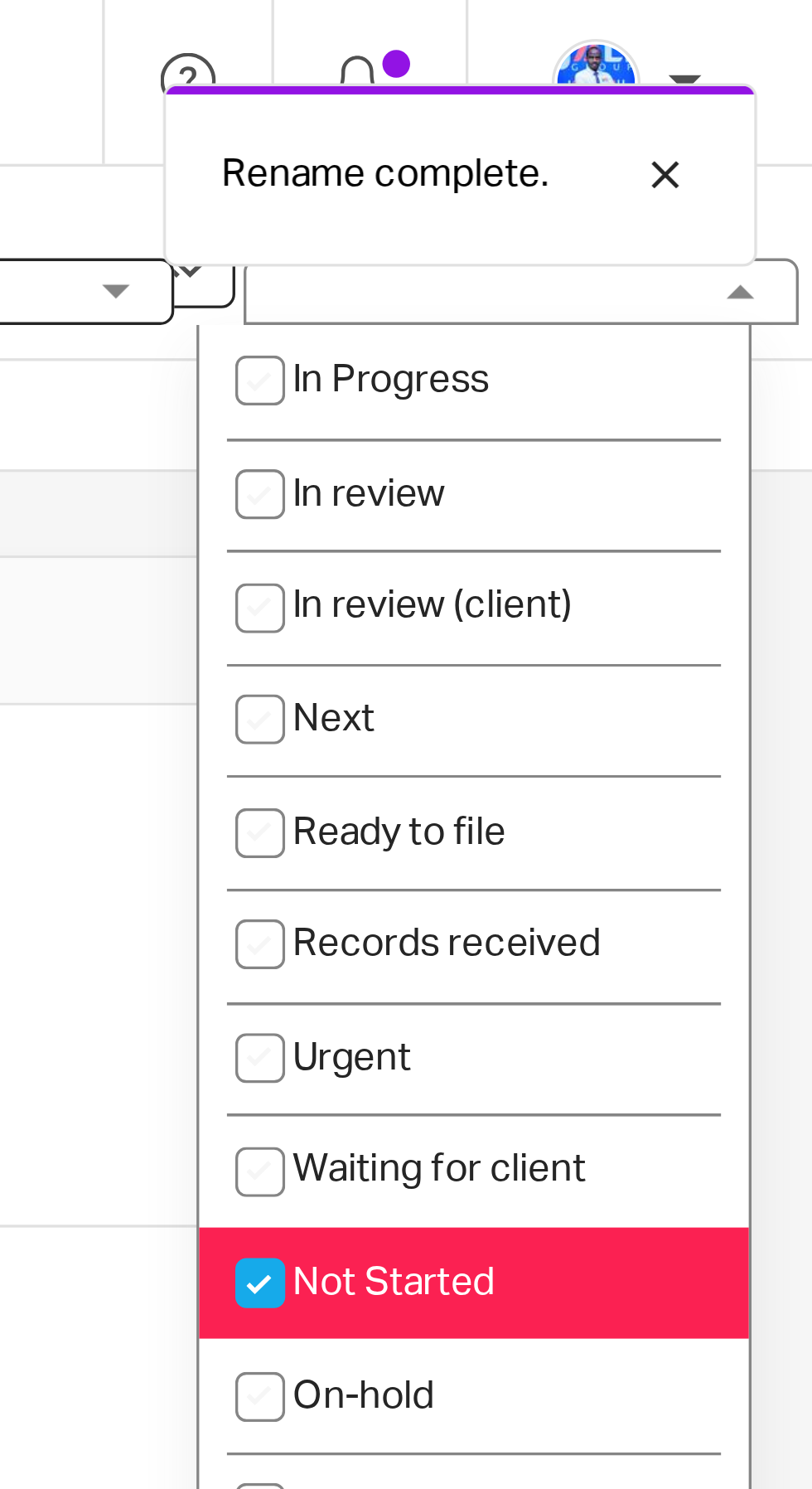
click at [697, 381] on span "Not Started" at bounding box center [687, 383] width 61 height 12
checkbox input "false"
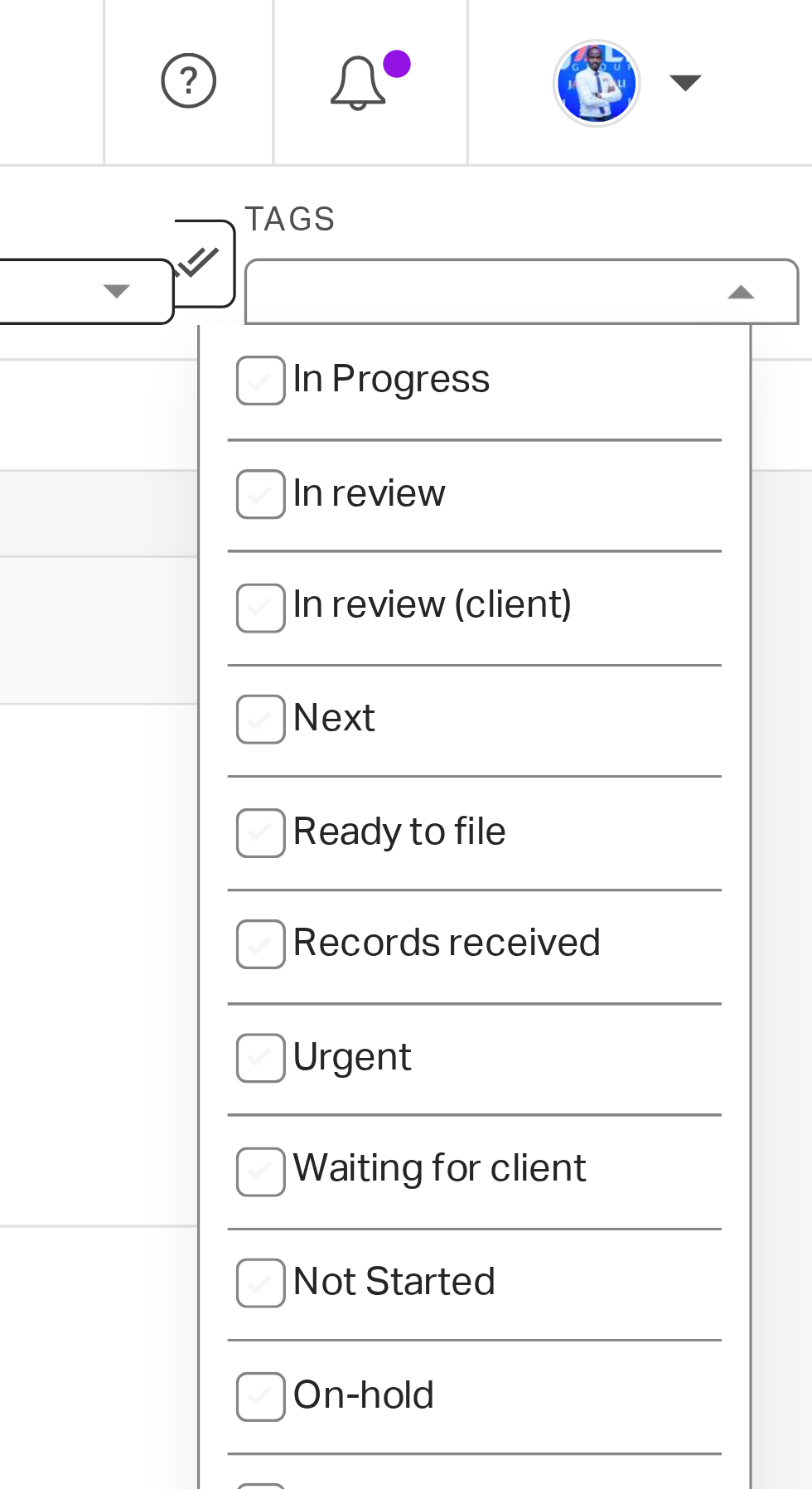
click at [700, 214] on li "Next" at bounding box center [710, 215] width 164 height 34
checkbox input "true"
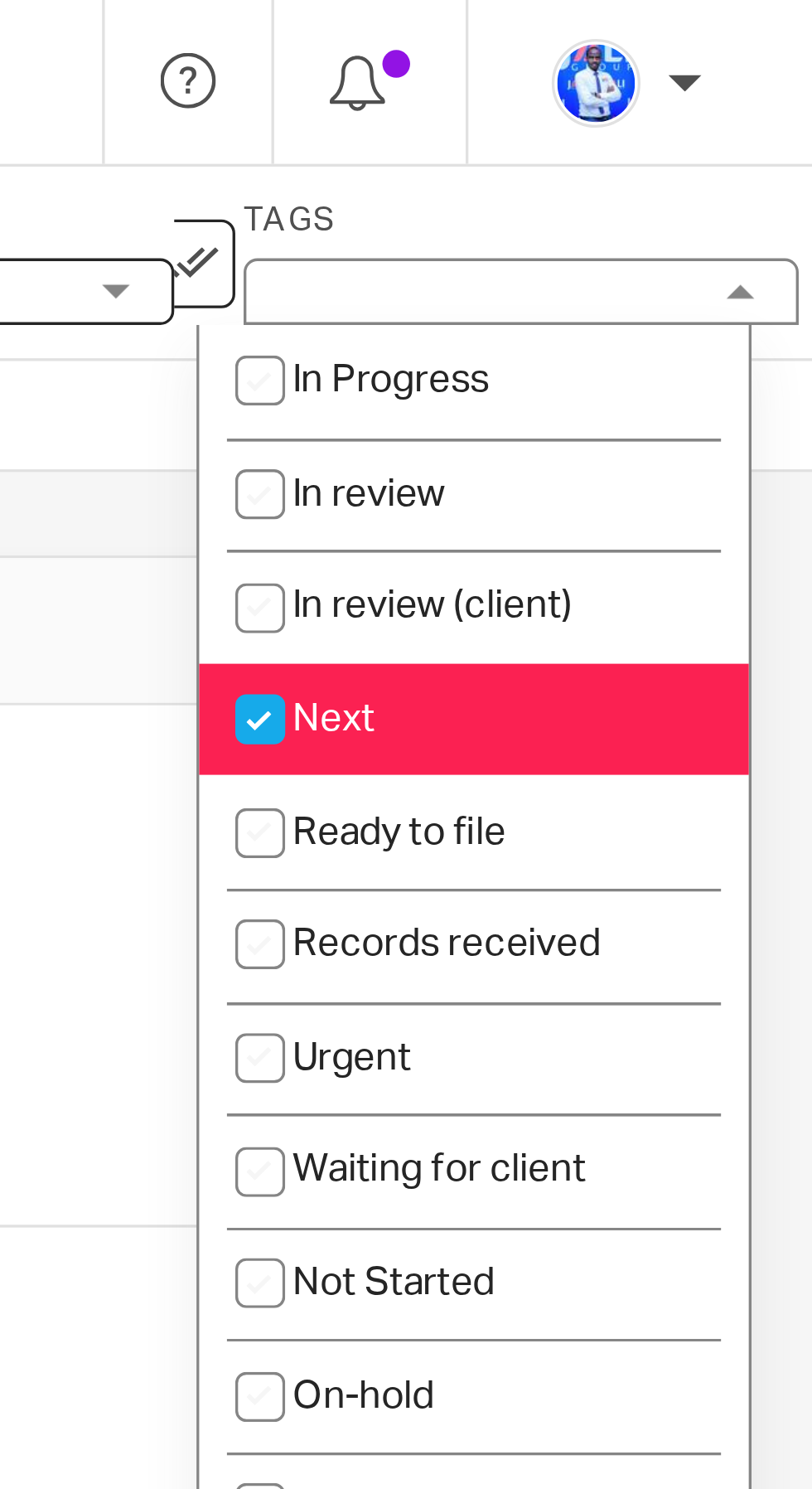
click at [593, 256] on div "Description Edit description" at bounding box center [542, 249] width 462 height 27
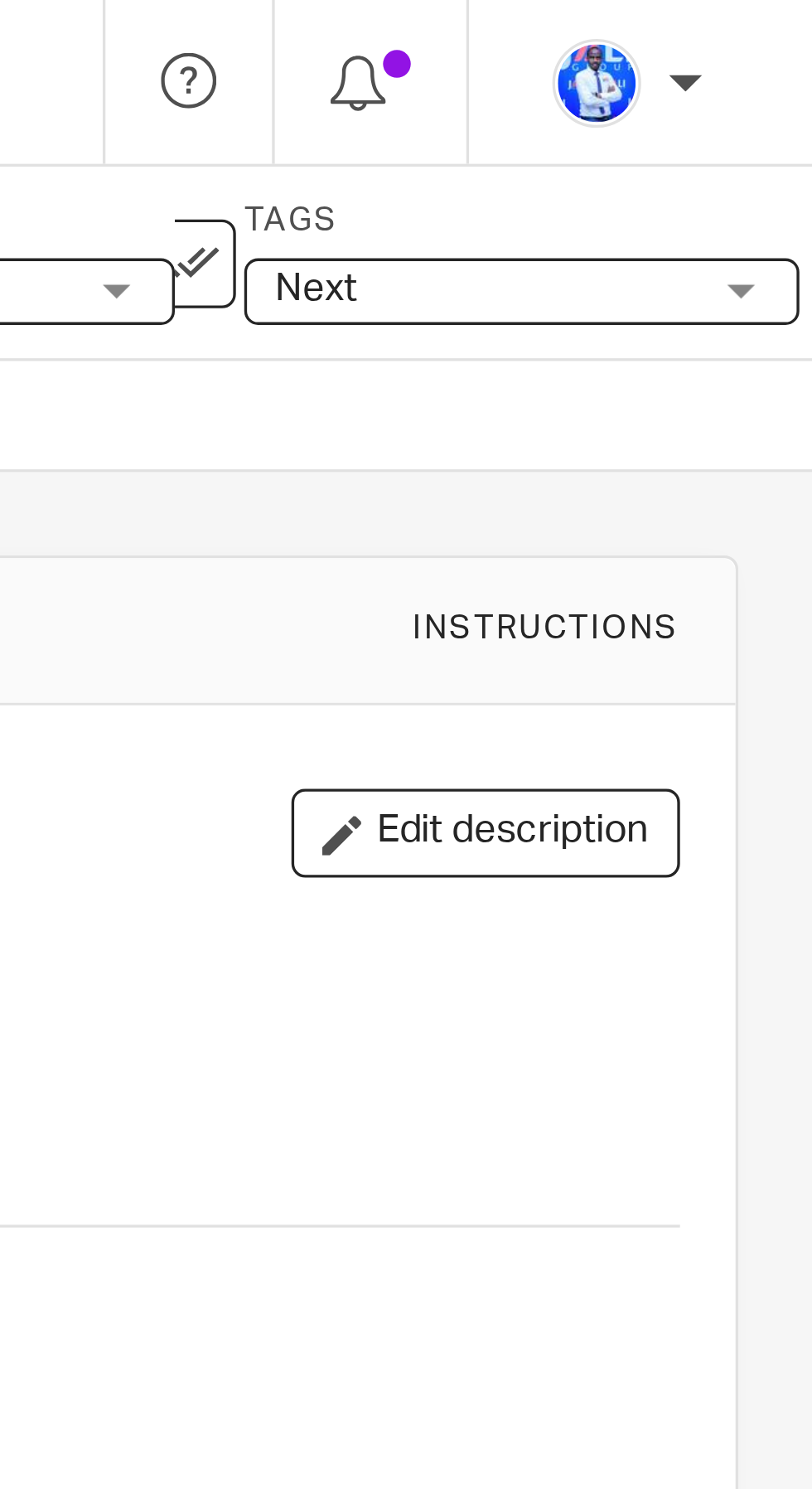
click at [627, 80] on icon at bounding box center [626, 79] width 17 height 17
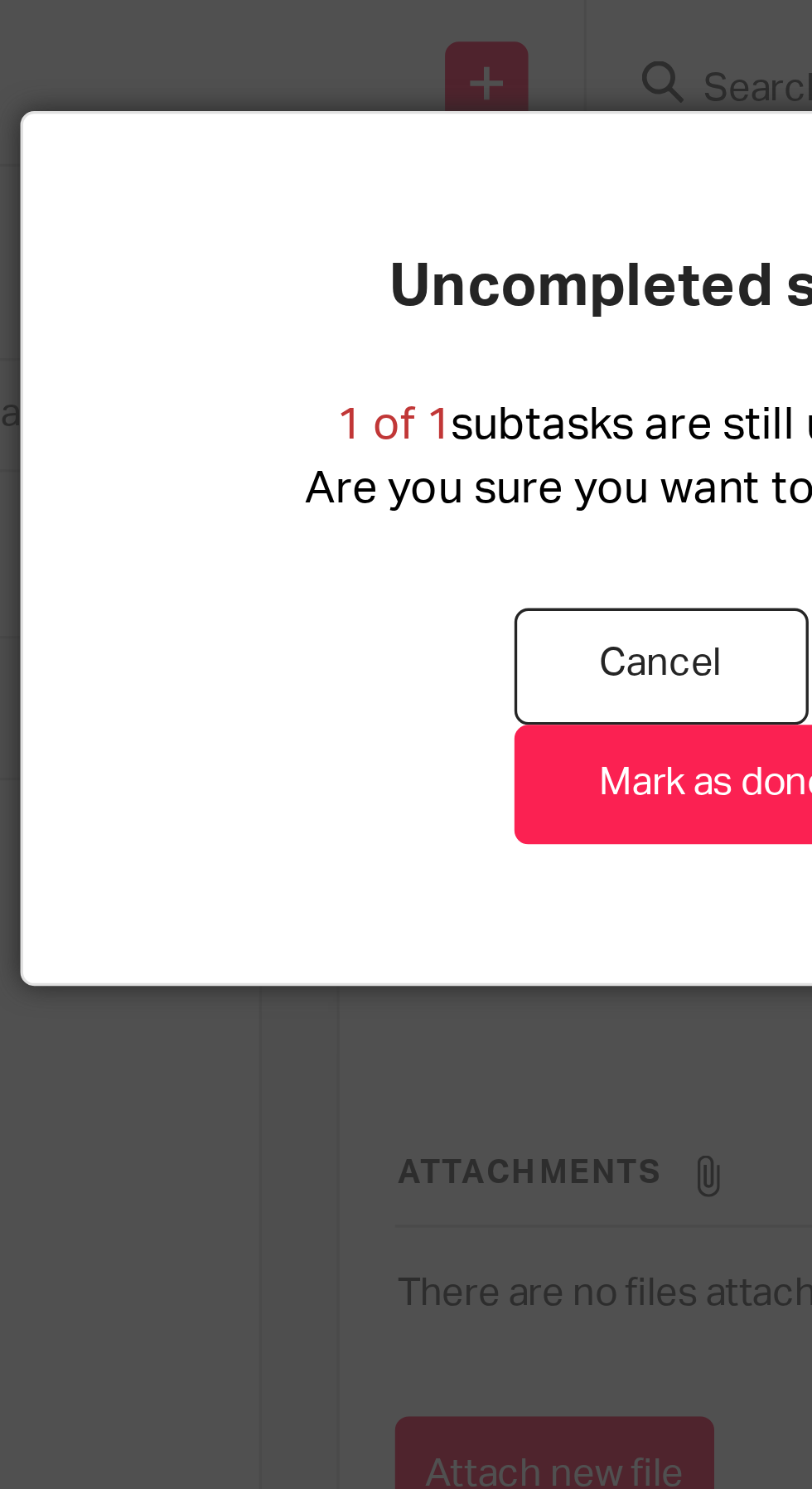
click at [387, 233] on link "Mark as done" at bounding box center [406, 234] width 120 height 36
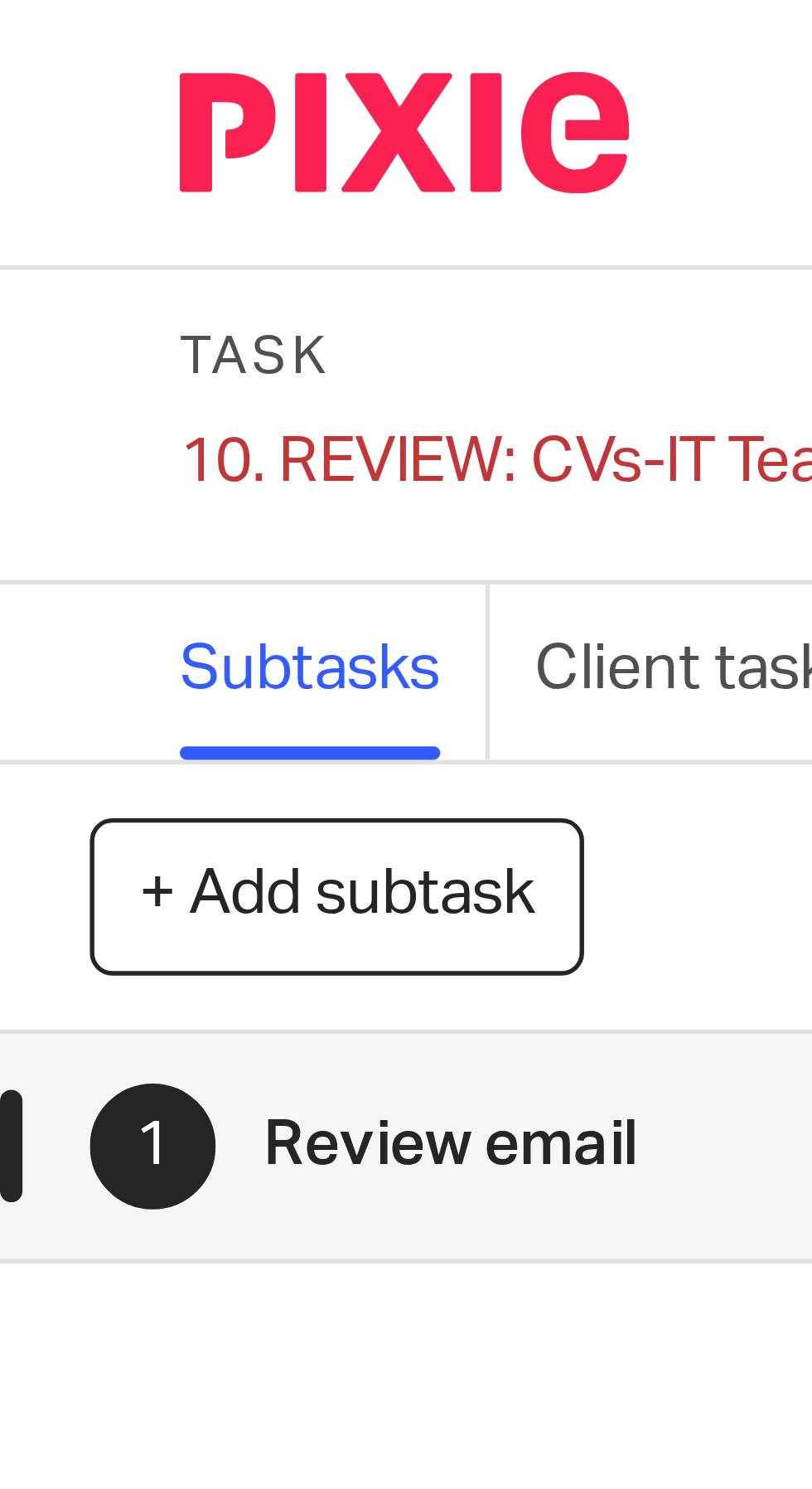
click at [49, 84] on div "10. REVIEW: CVs-IT Team and Surveillance Officer Save 10. REVIEW: CVs-IT Team a…" at bounding box center [106, 86] width 145 height 17
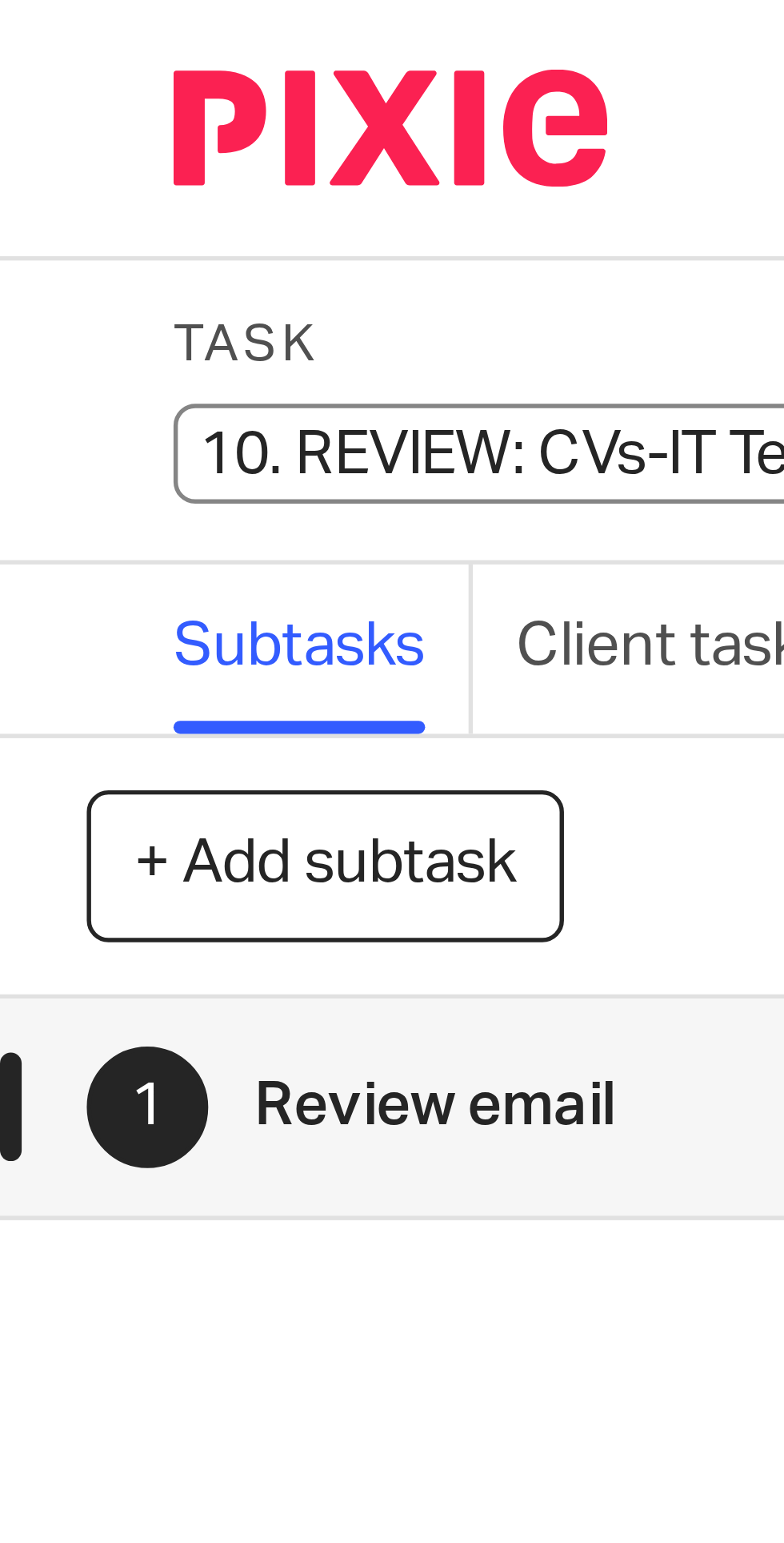
click at [74, 82] on input "10. REVIEW: CVs-IT Team and Surveillance Officer" at bounding box center [149, 84] width 235 height 18
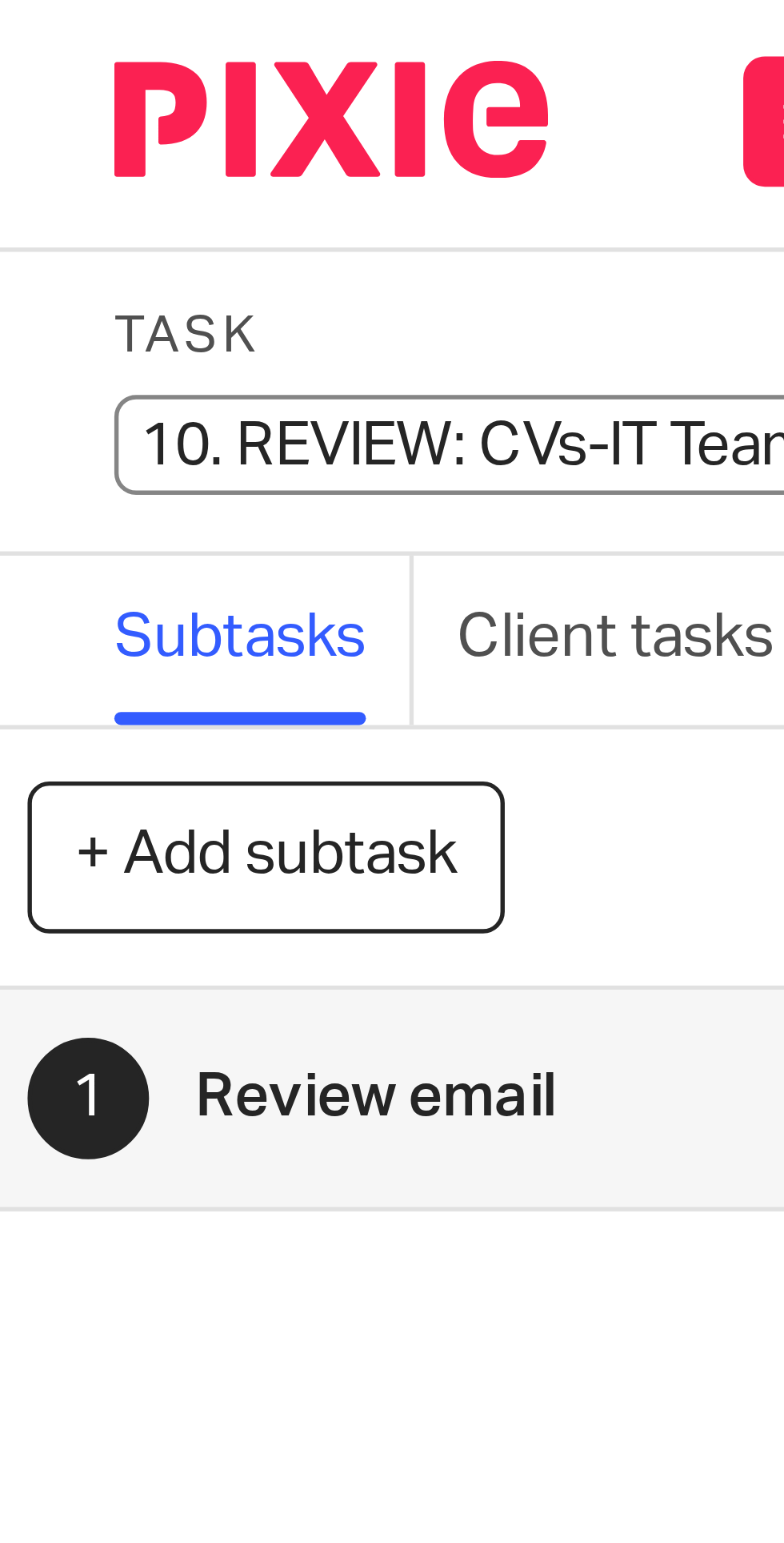
click at [71, 83] on input "10. REVIEW: CVs-IT Team and Surveillance Officer" at bounding box center [149, 84] width 235 height 18
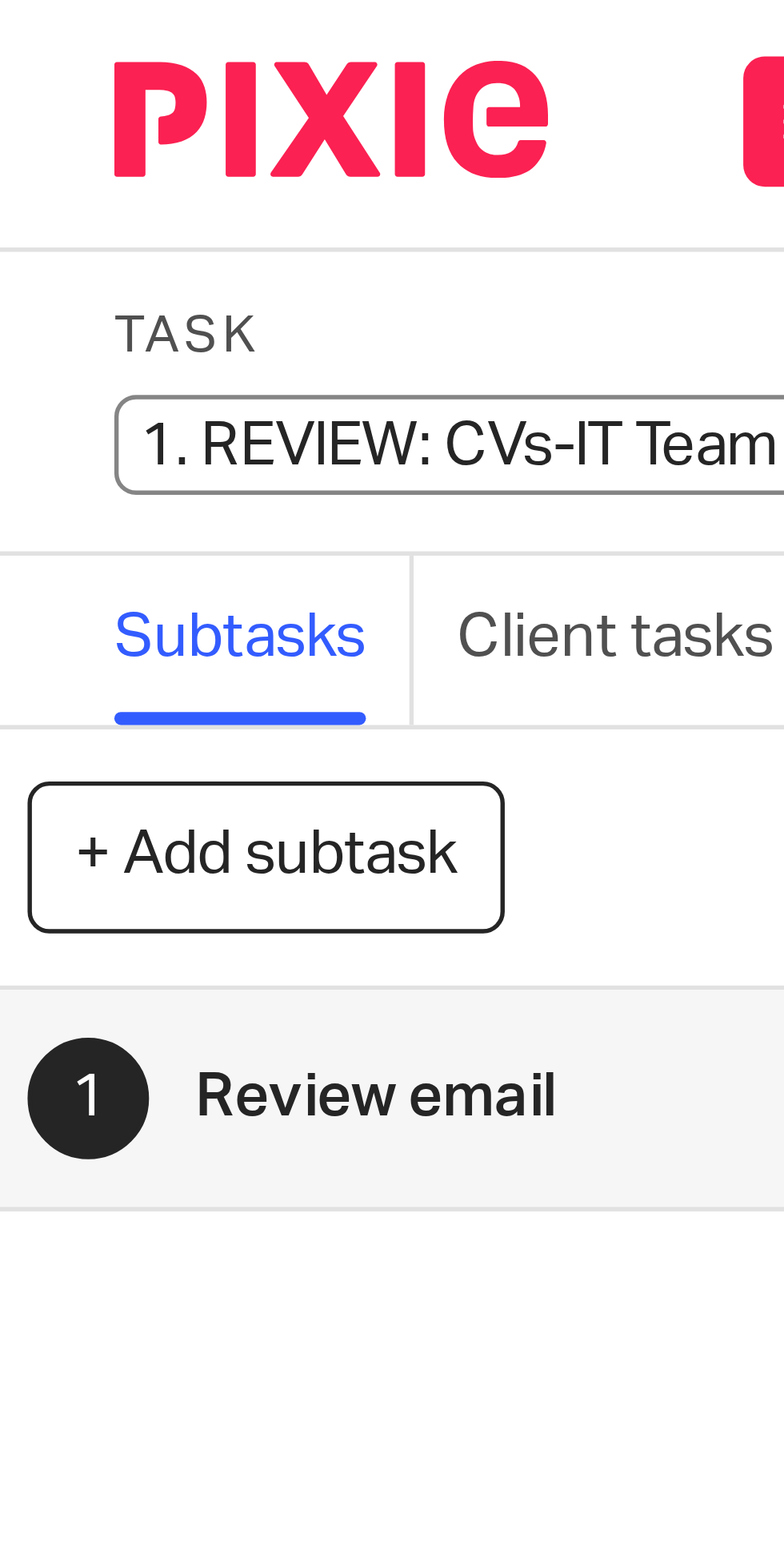
type input "14. REVIEW: CVs-IT Team and Surveillance Officer"
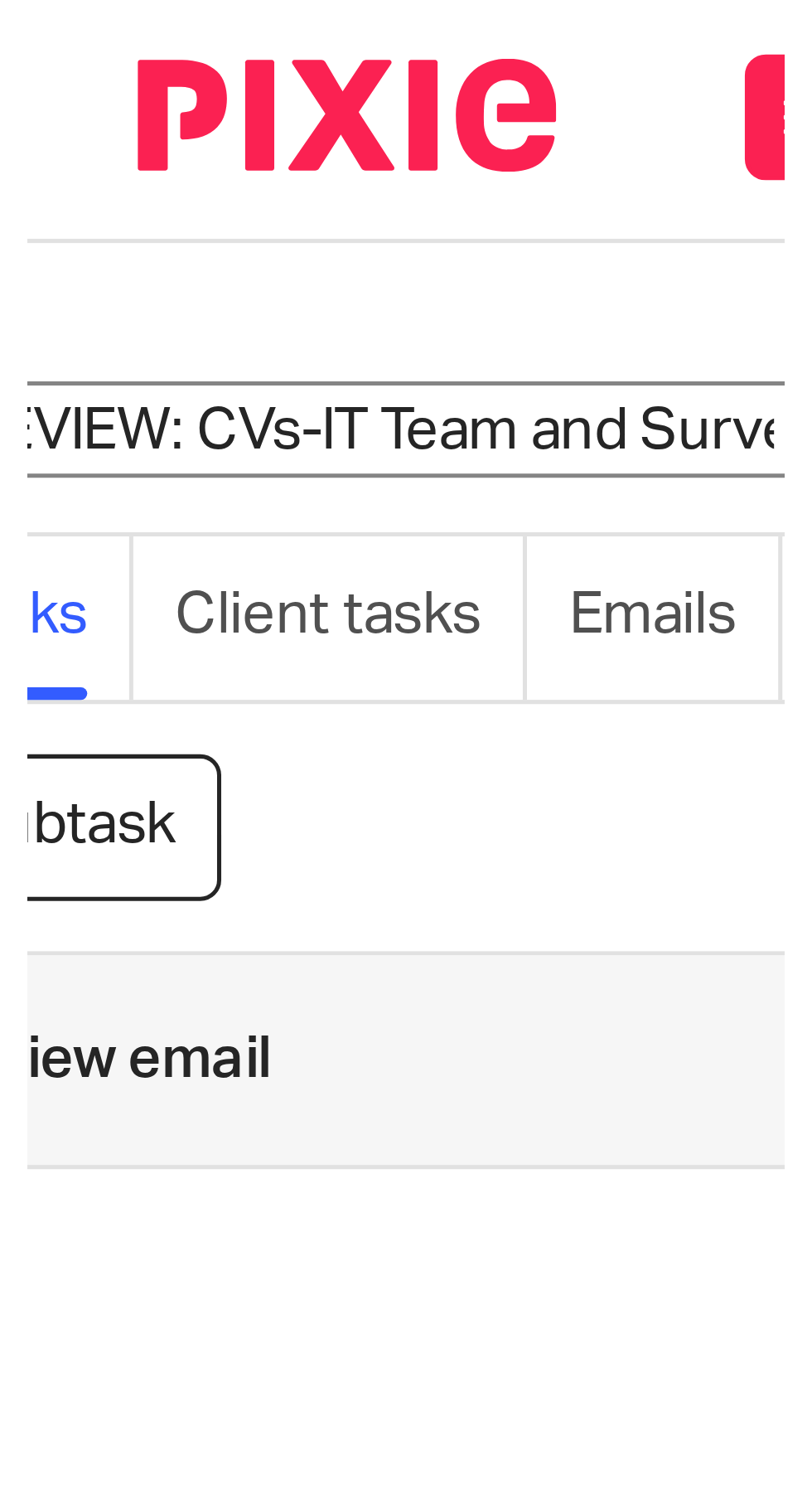
scroll to position [0, 93]
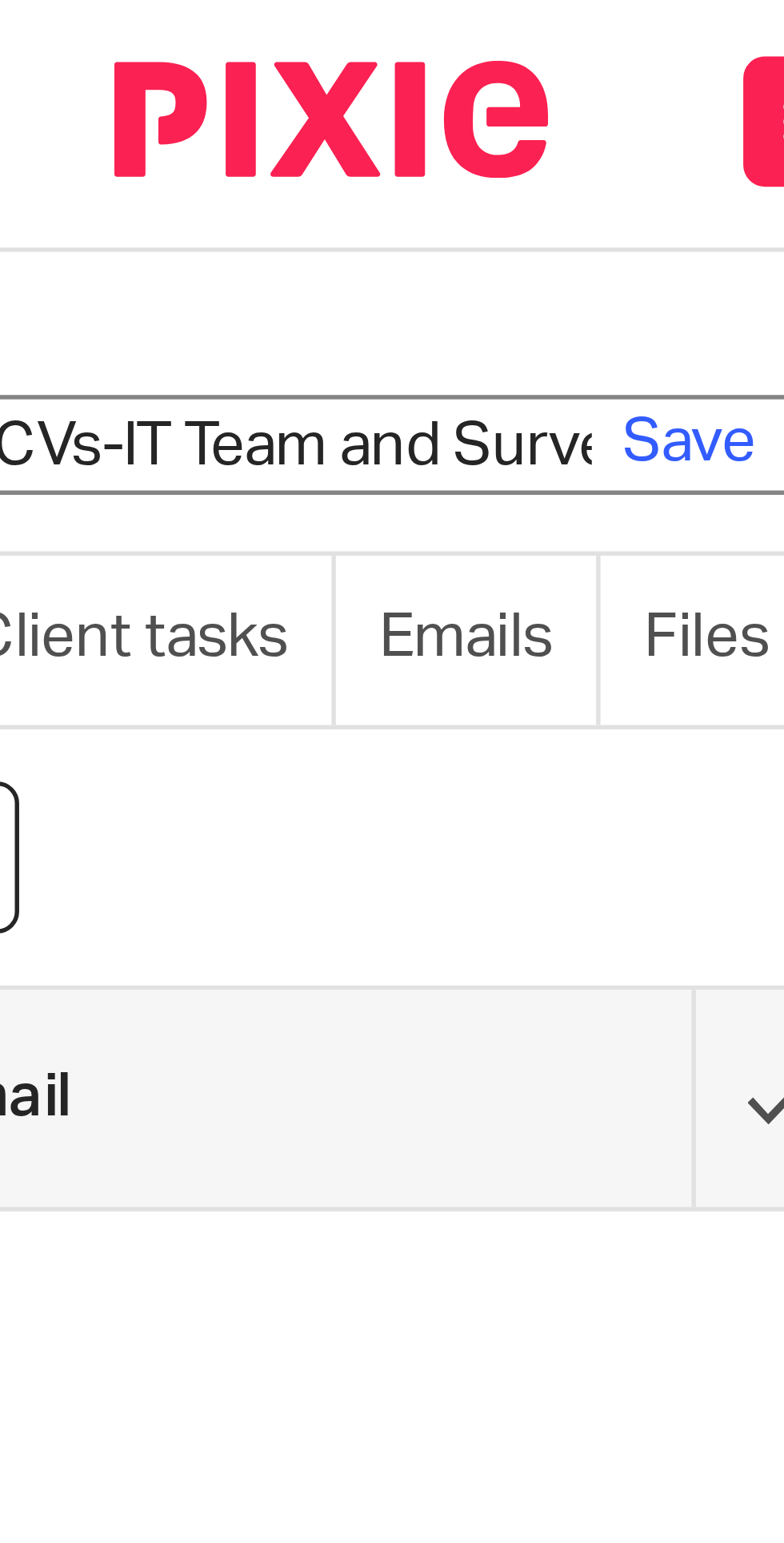
click at [135, 83] on link "Save" at bounding box center [137, 84] width 25 height 16
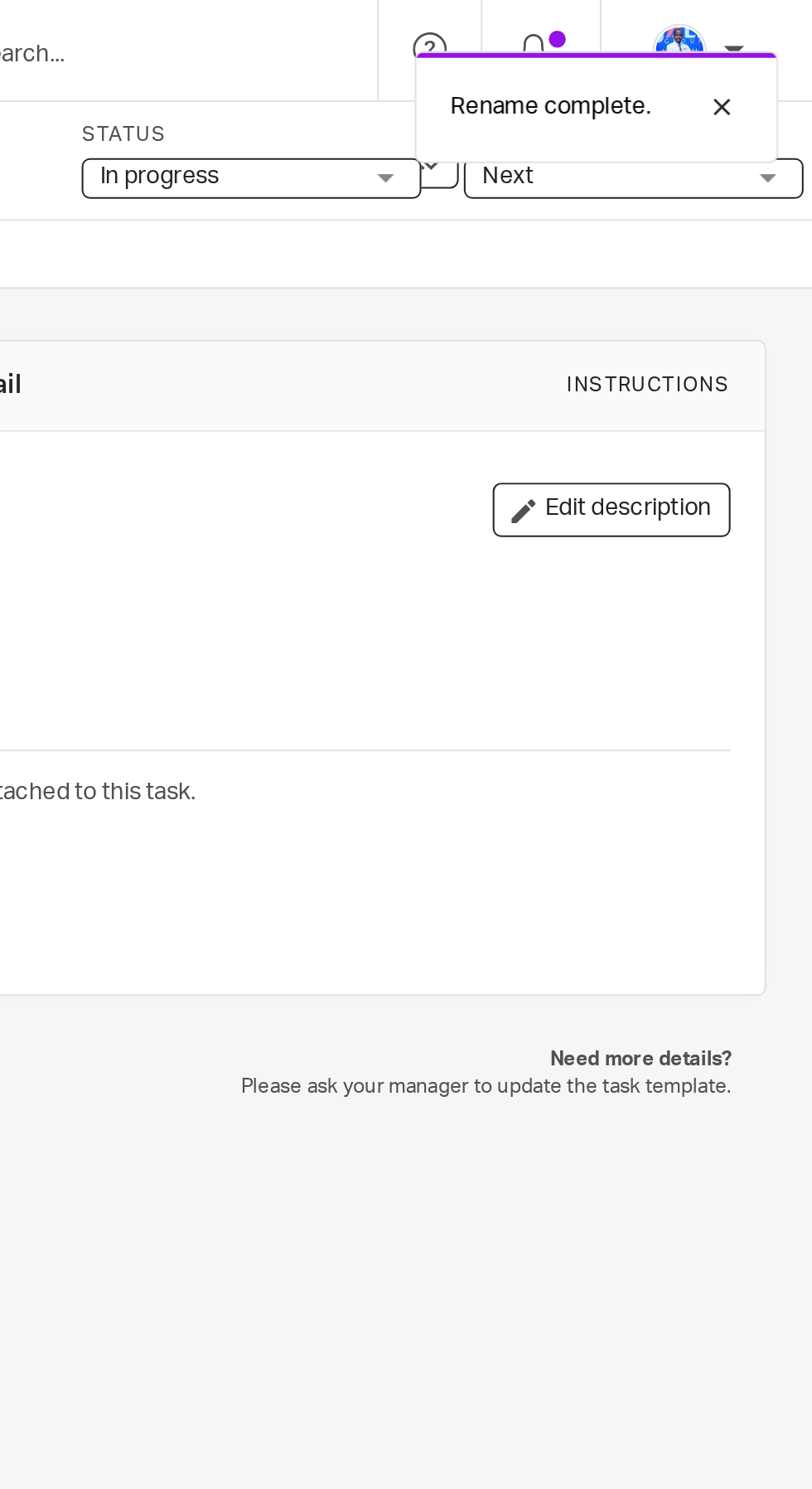
scroll to position [0, 0]
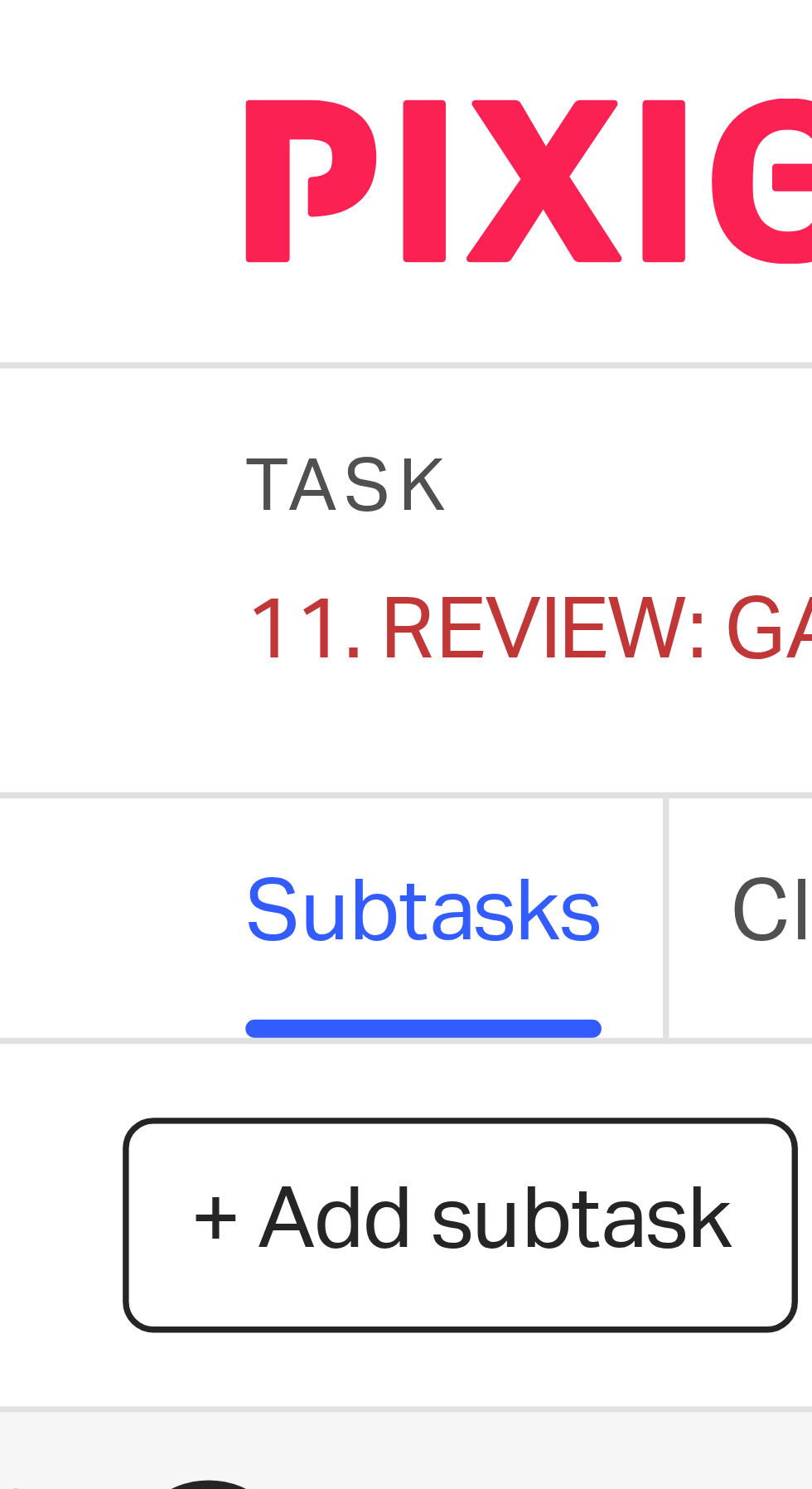
click at [52, 86] on div "11. REVIEW: GA outcome Save 11. REVIEW: GA outcome" at bounding box center [98, 86] width 130 height 17
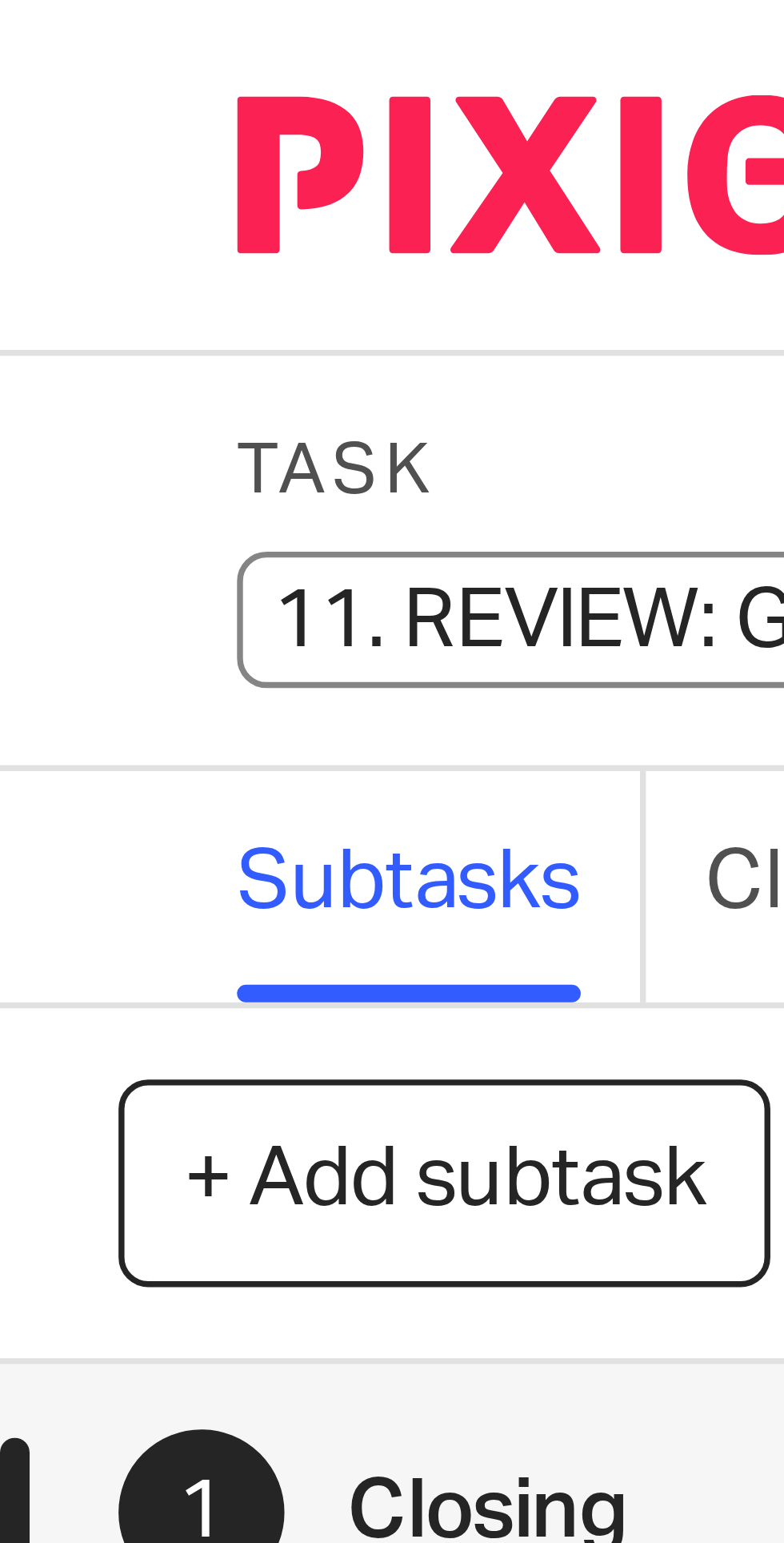
click at [63, 83] on input "11. REVIEW: GA outcome" at bounding box center [149, 84] width 235 height 18
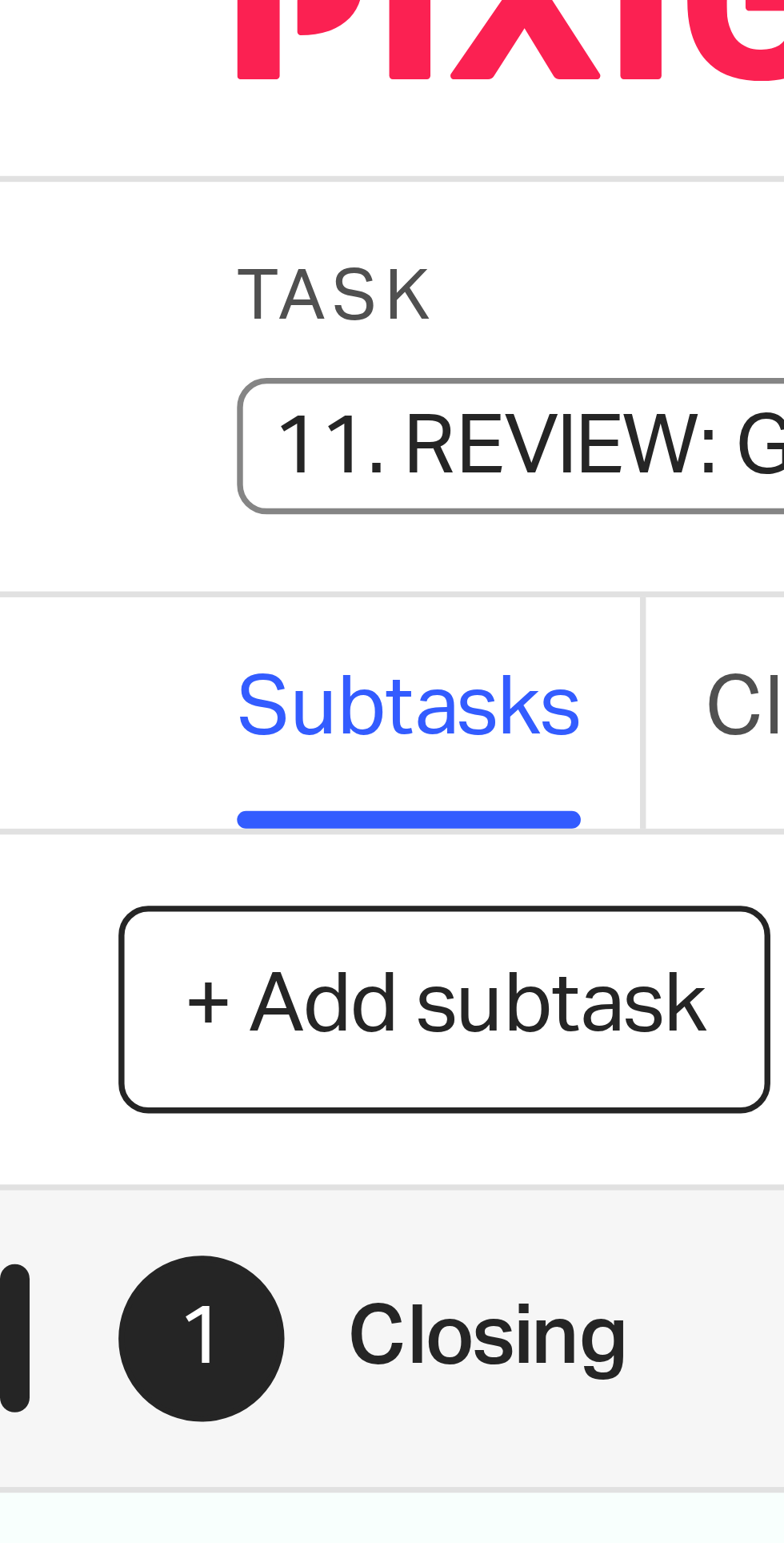
click at [63, 85] on input "11. REVIEW: GA outcome" at bounding box center [149, 84] width 235 height 18
click at [63, 84] on input "11. REVIEW: GA outcome" at bounding box center [149, 84] width 235 height 18
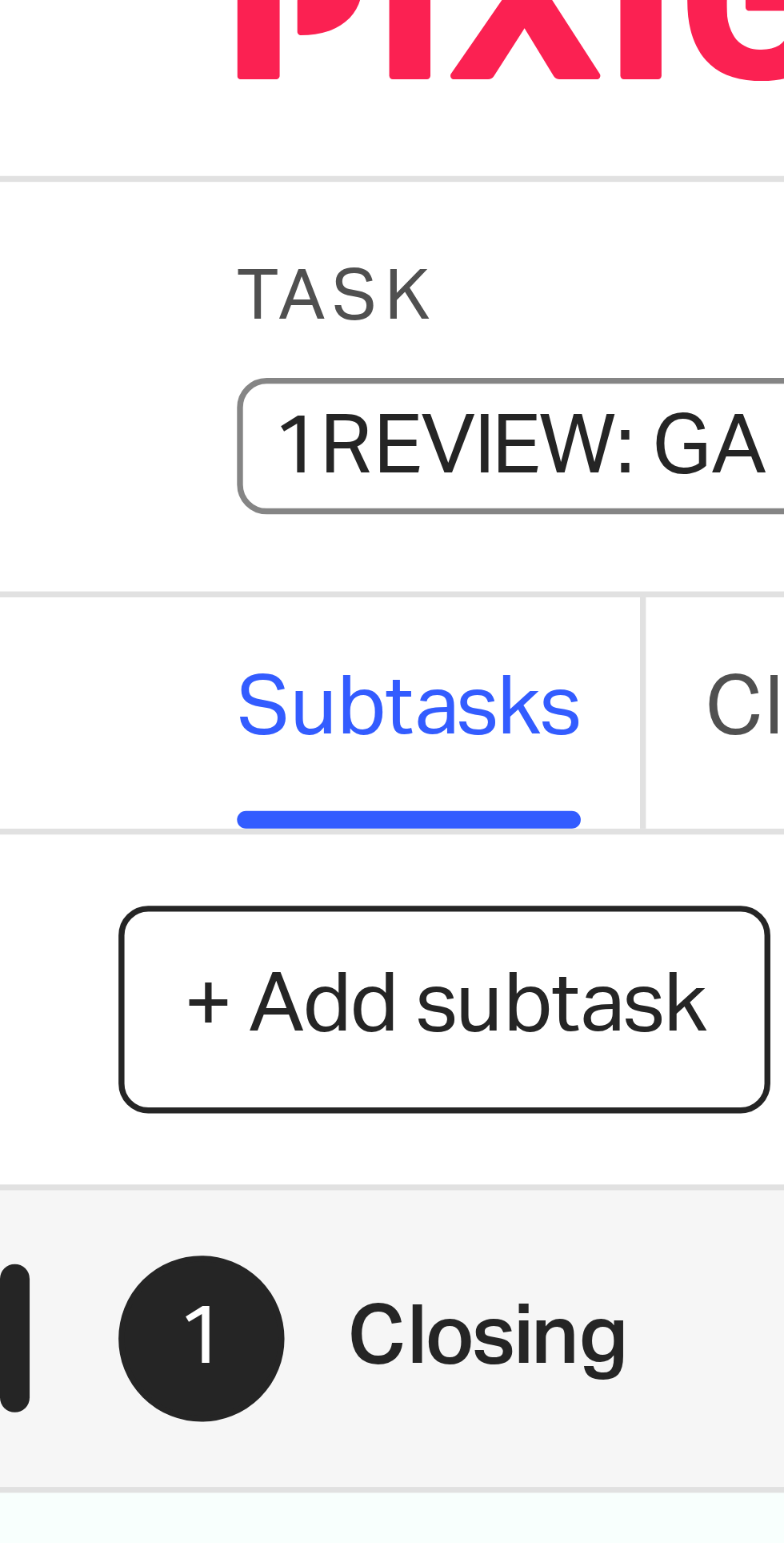
type input "REVIEW: GA outcome"
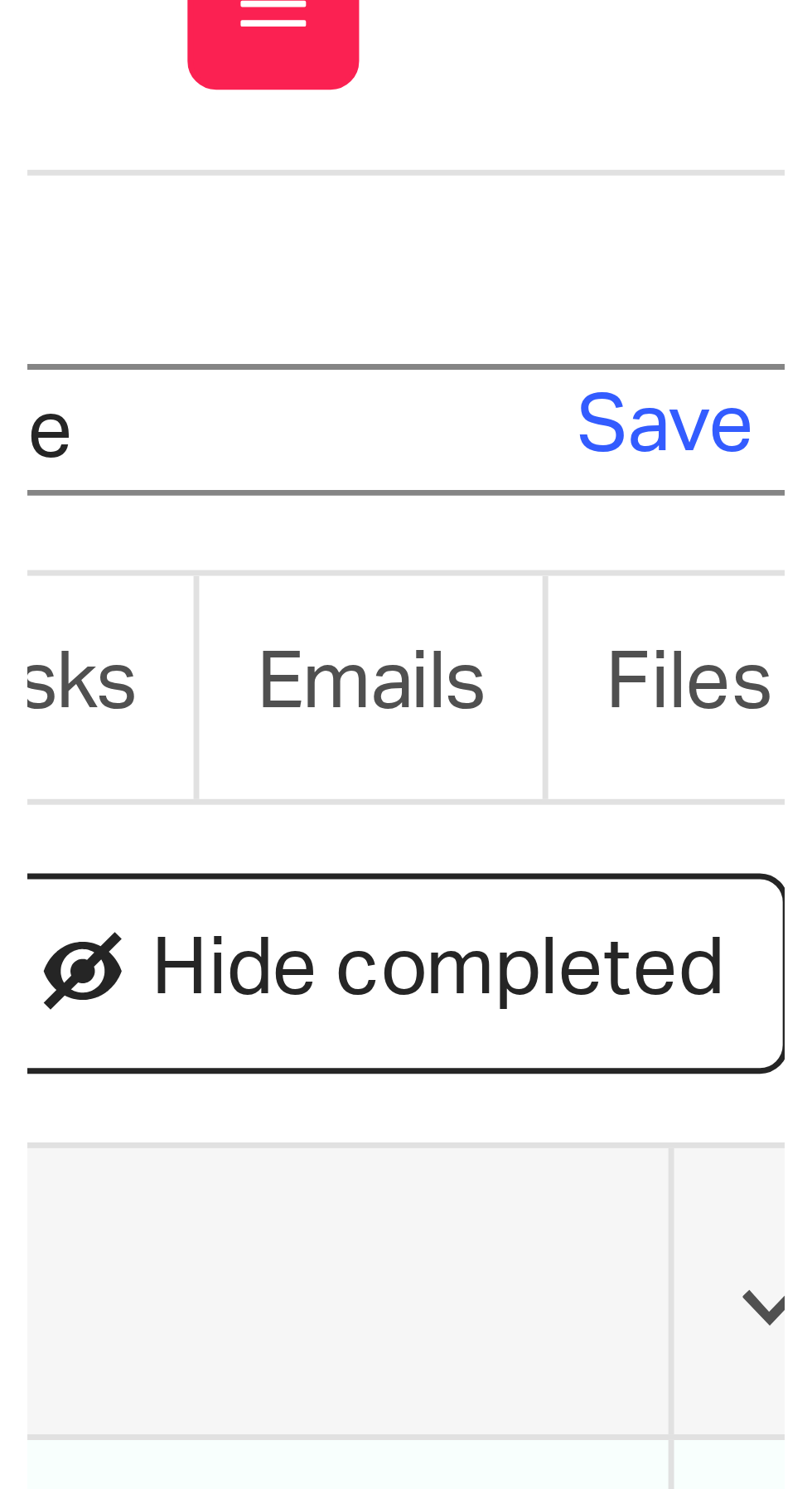
scroll to position [0, 17]
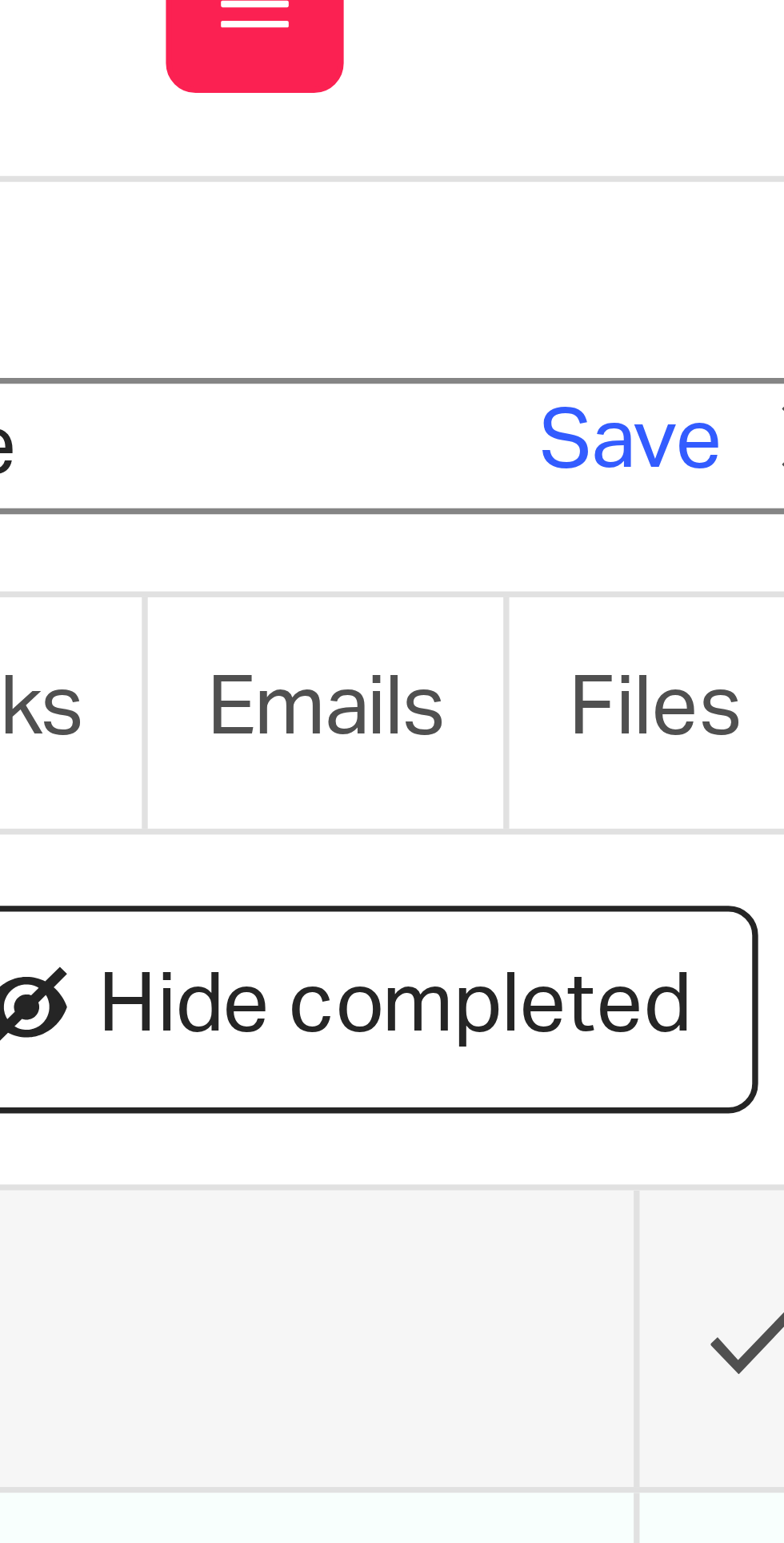
click at [208, 83] on link "Save" at bounding box center [210, 84] width 25 height 16
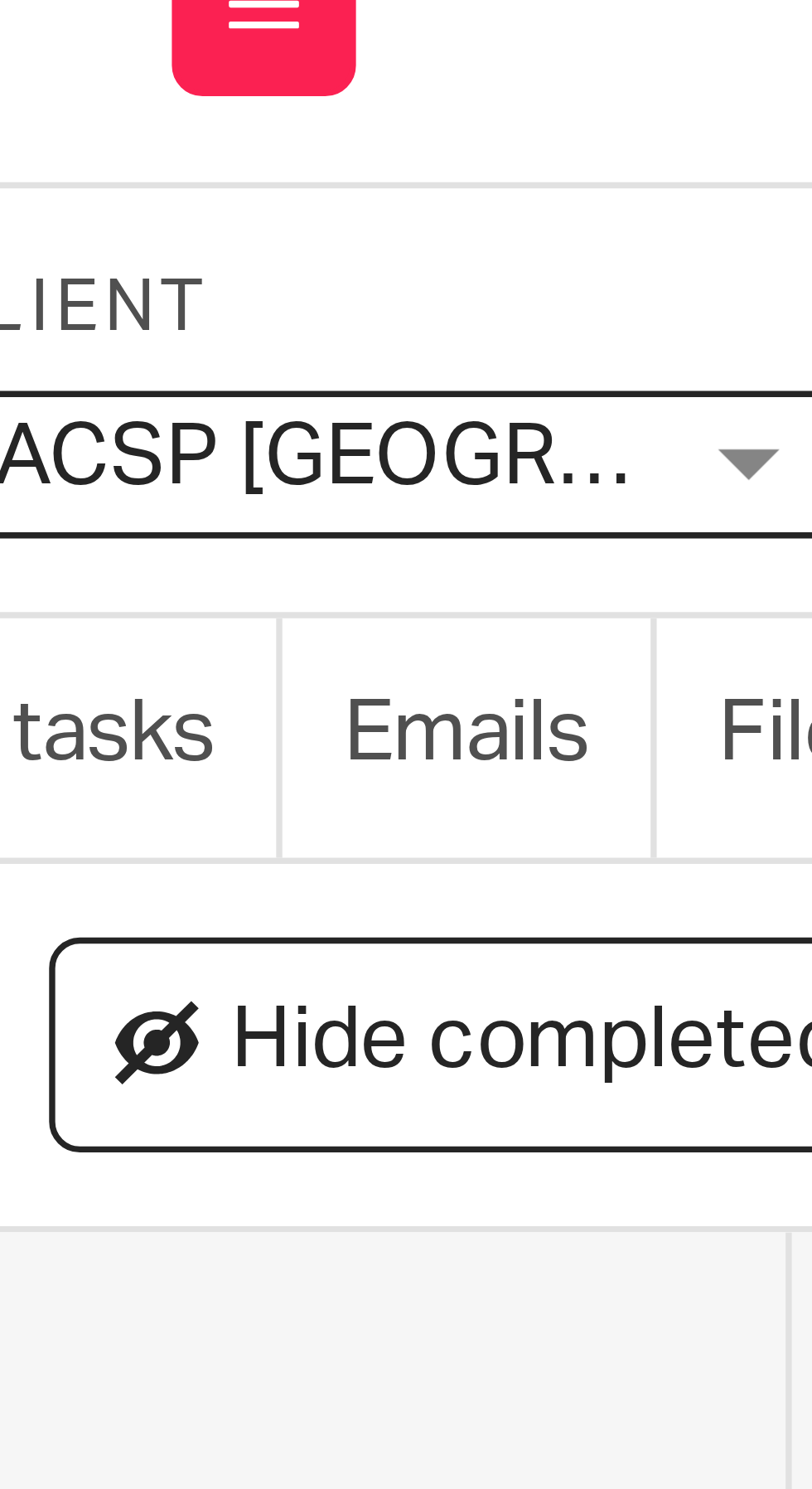
scroll to position [0, 0]
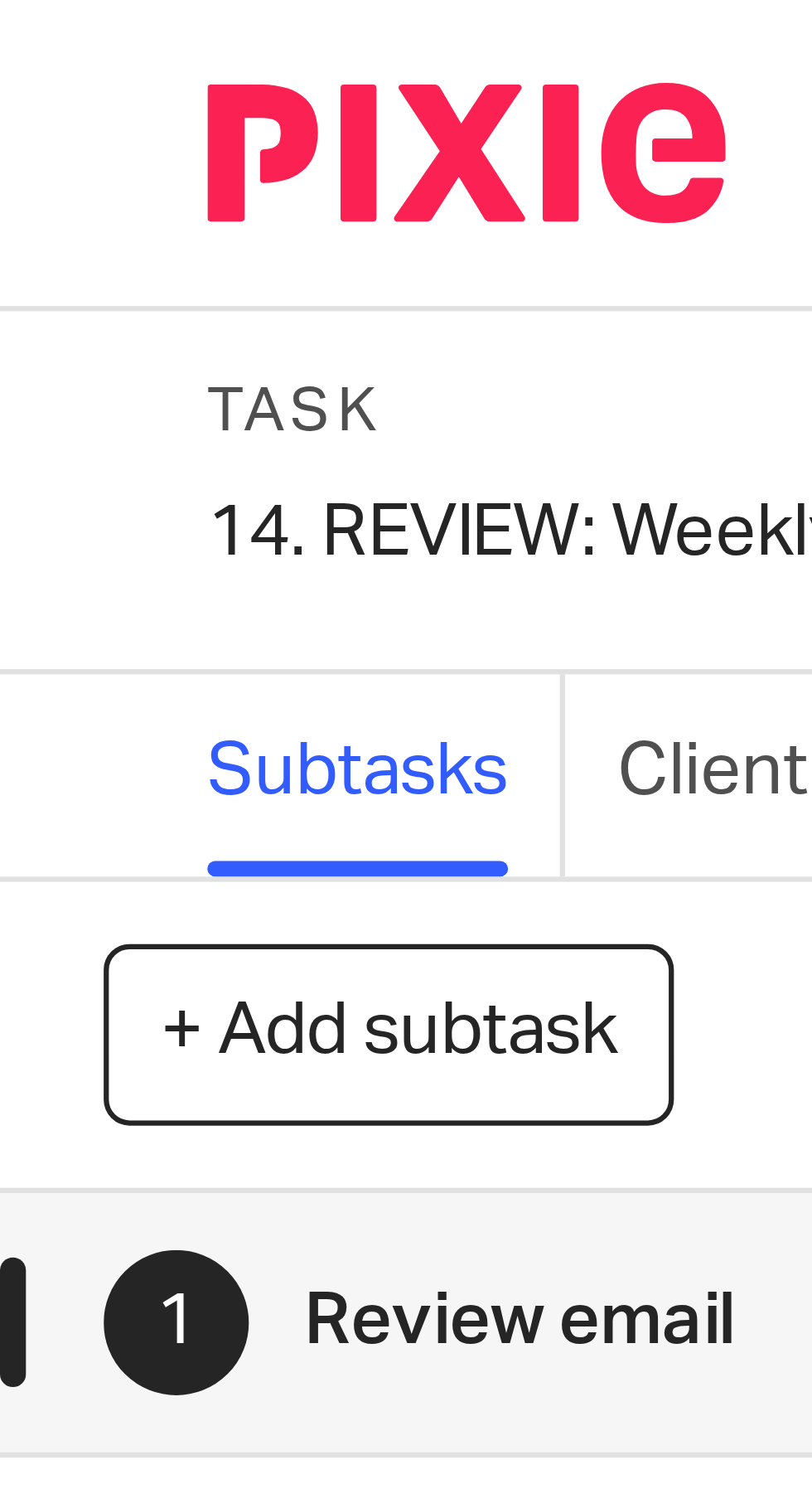
click at [52, 85] on div "14. REVIEW: Weekly report Bertin Save 14. REVIEW: Weekly report Bertin" at bounding box center [106, 86] width 145 height 17
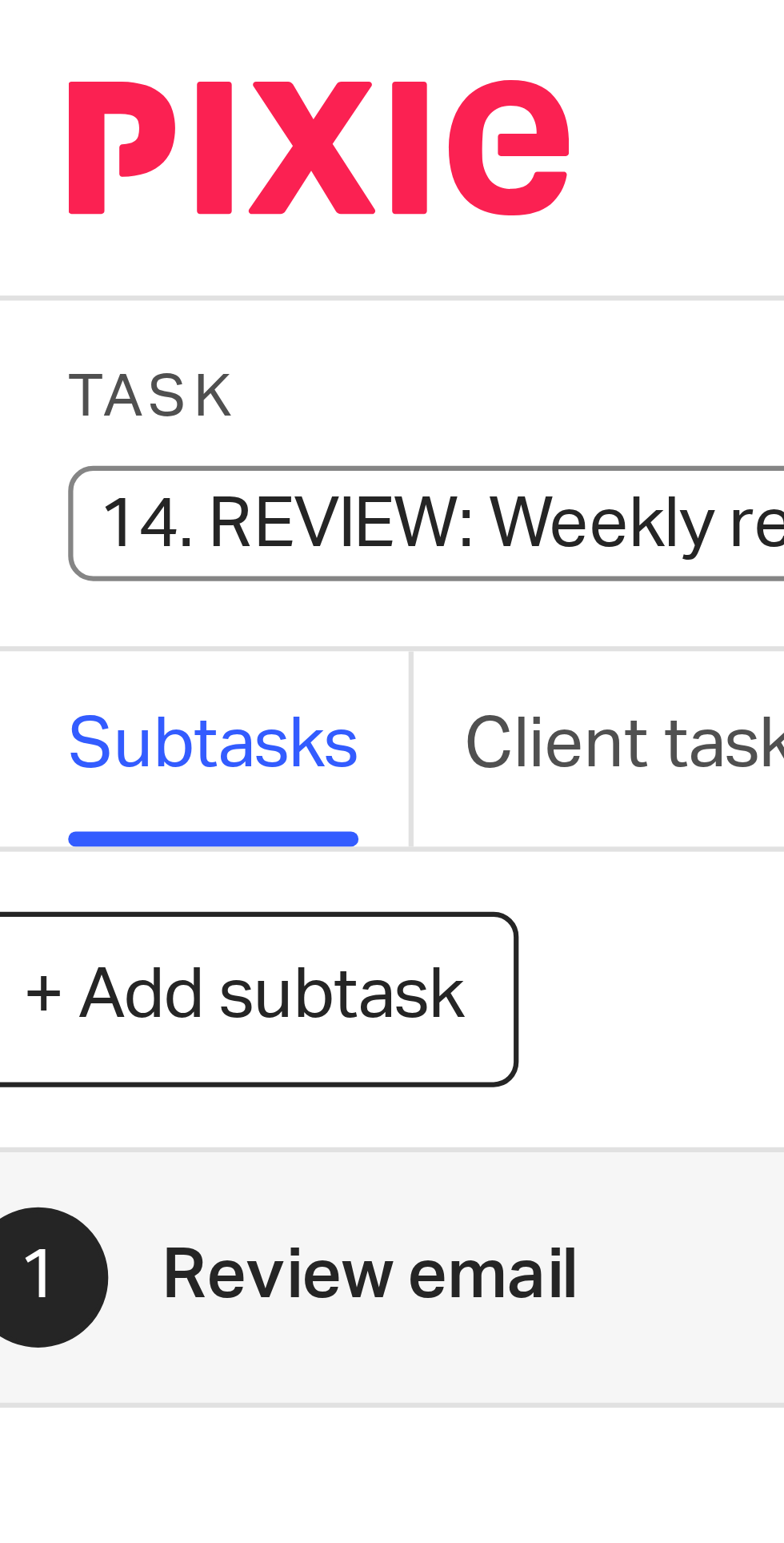
click at [56, 84] on input "14. REVIEW: Weekly report Bertin" at bounding box center [149, 84] width 235 height 18
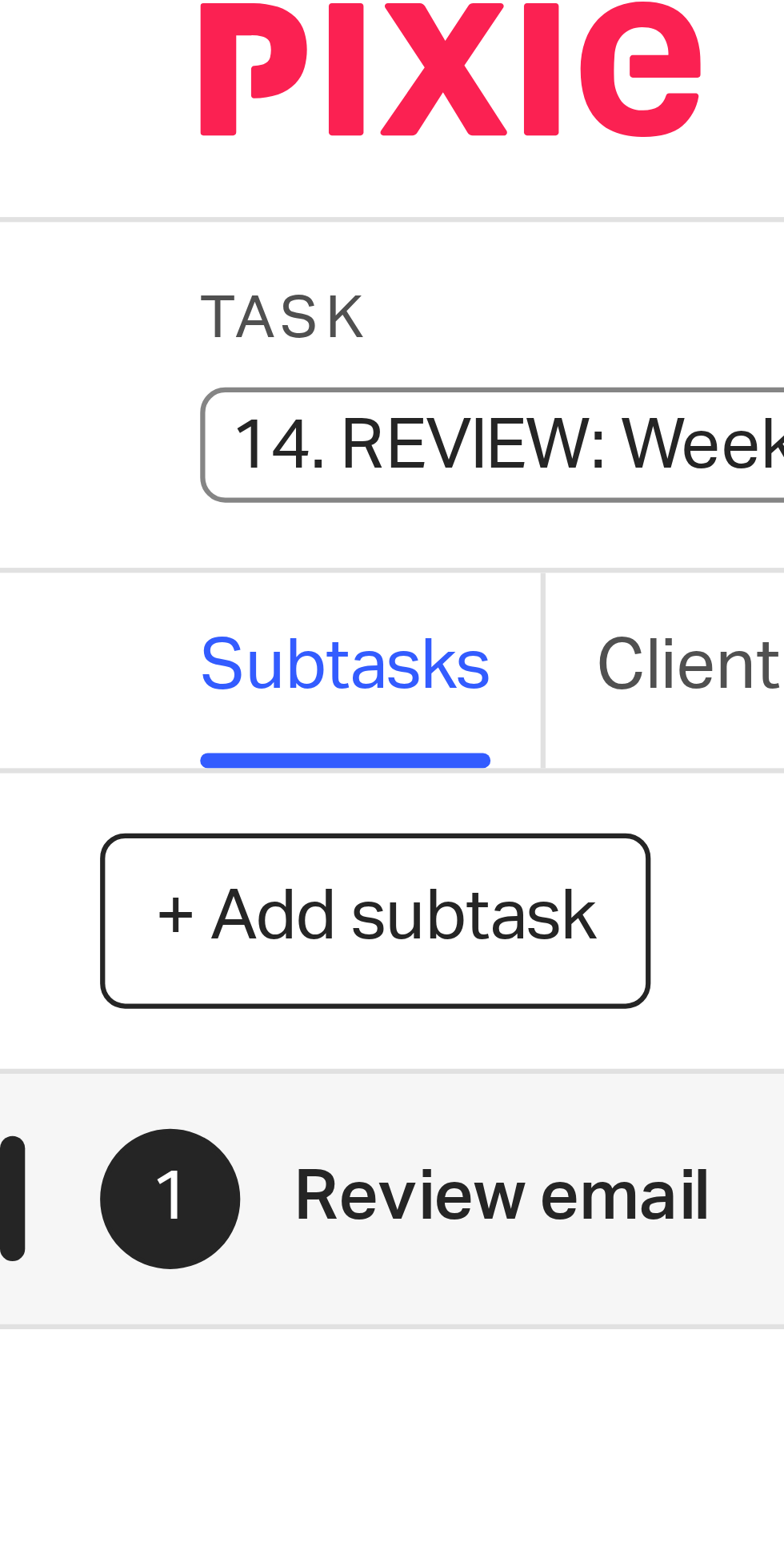
click at [55, 84] on input "14. REVIEW: Weekly report Bertin" at bounding box center [149, 84] width 235 height 18
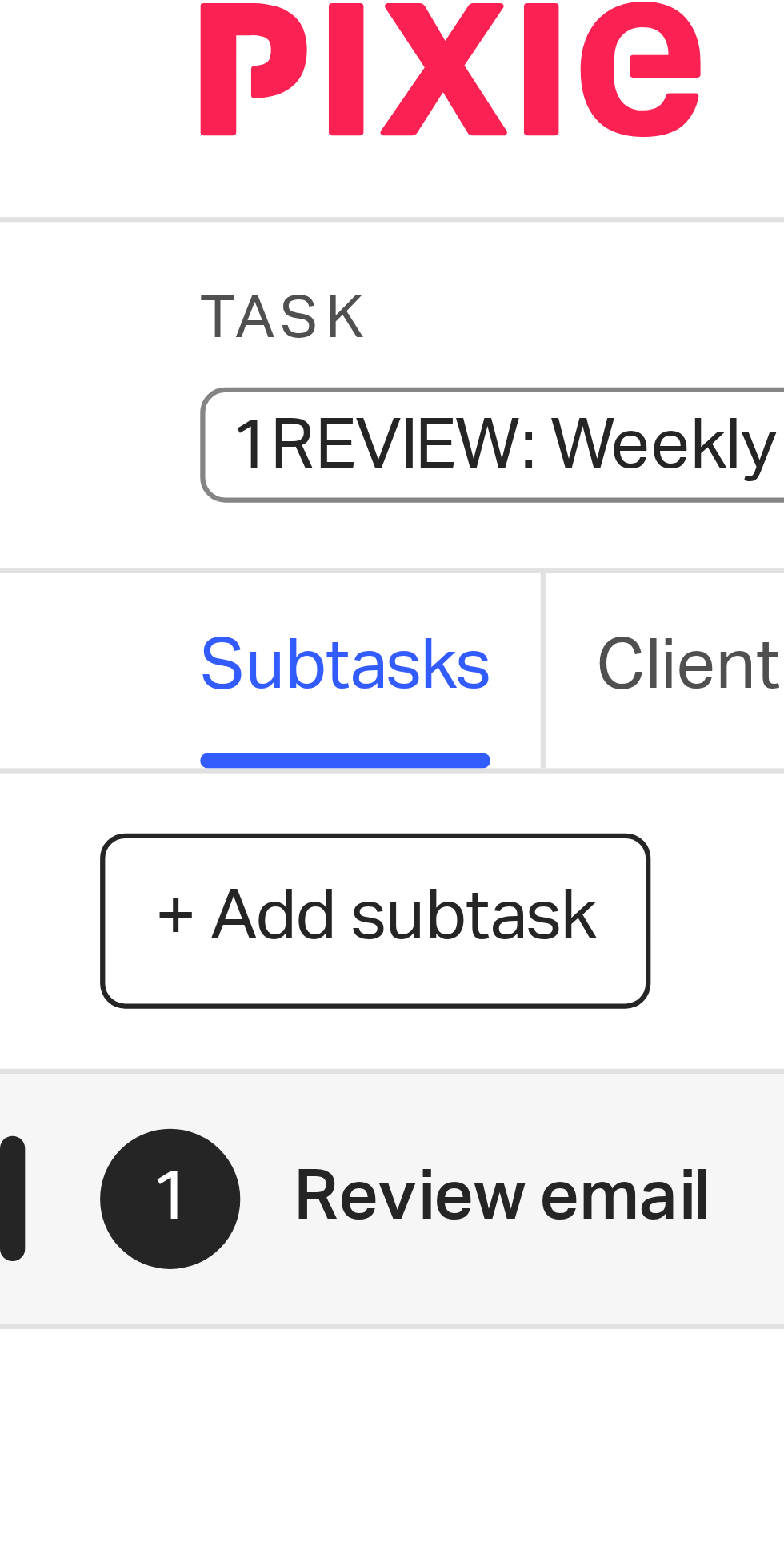
type input "REVIEW: Weekly report [PERSON_NAME]"
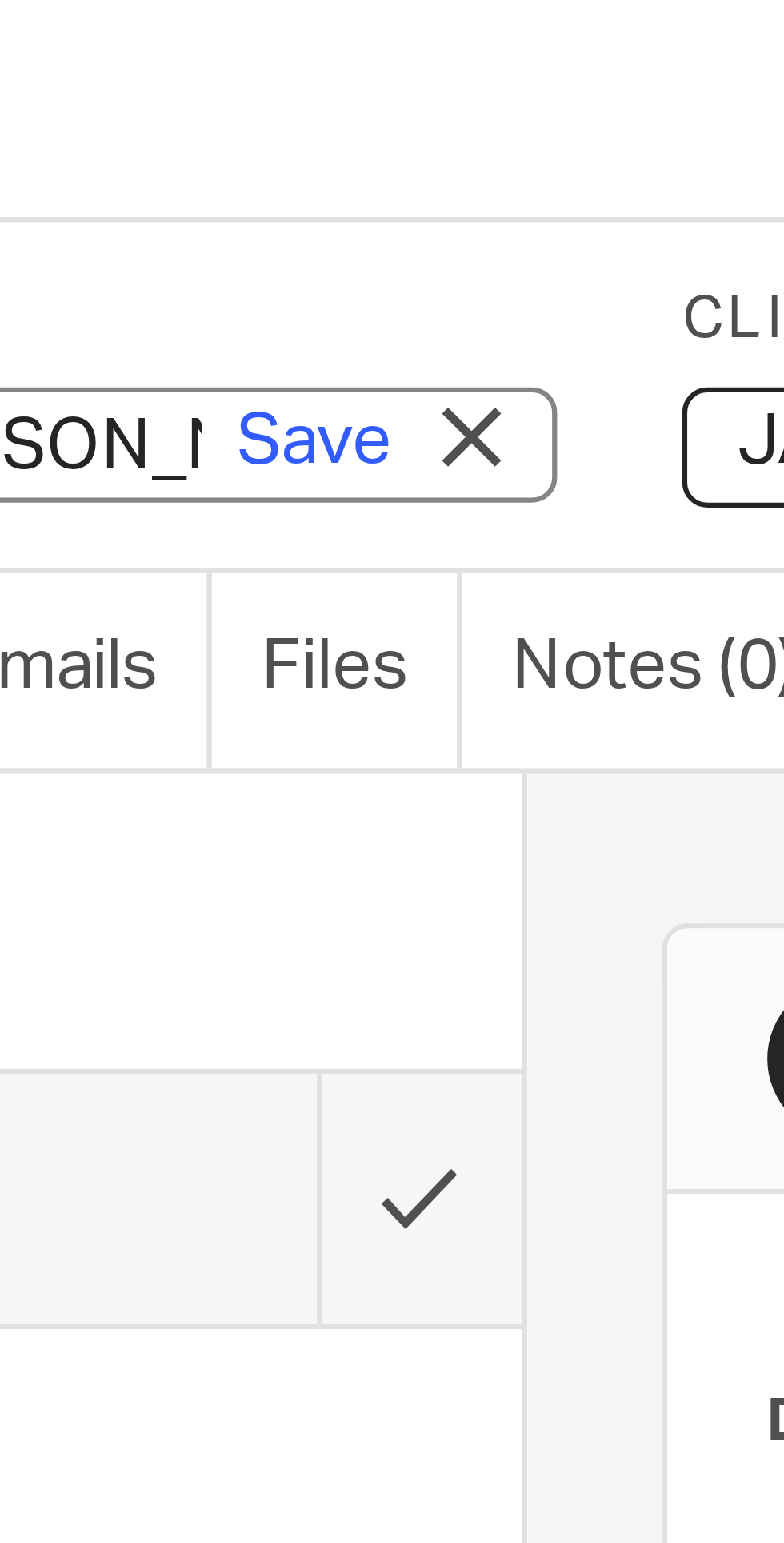
click at [231, 89] on link "Save" at bounding box center [227, 84] width 25 height 16
